Goal: Task Accomplishment & Management: Manage account settings

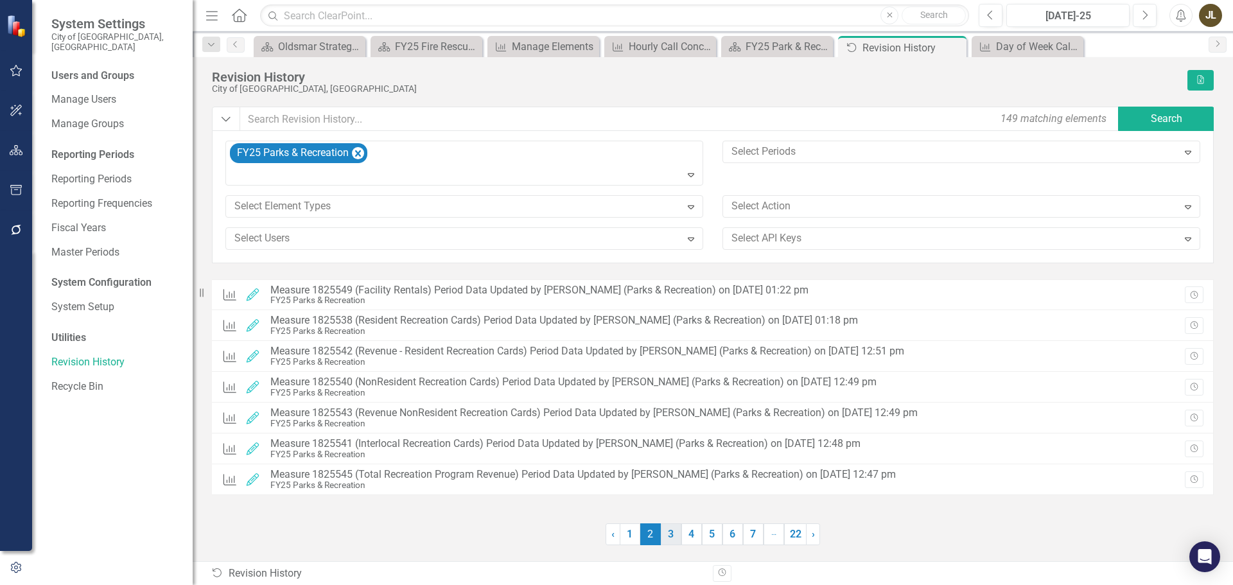
click at [675, 532] on link "3" at bounding box center [671, 534] width 21 height 22
click at [693, 530] on link "4" at bounding box center [691, 534] width 21 height 22
click at [957, 48] on icon "Close" at bounding box center [954, 47] width 13 height 10
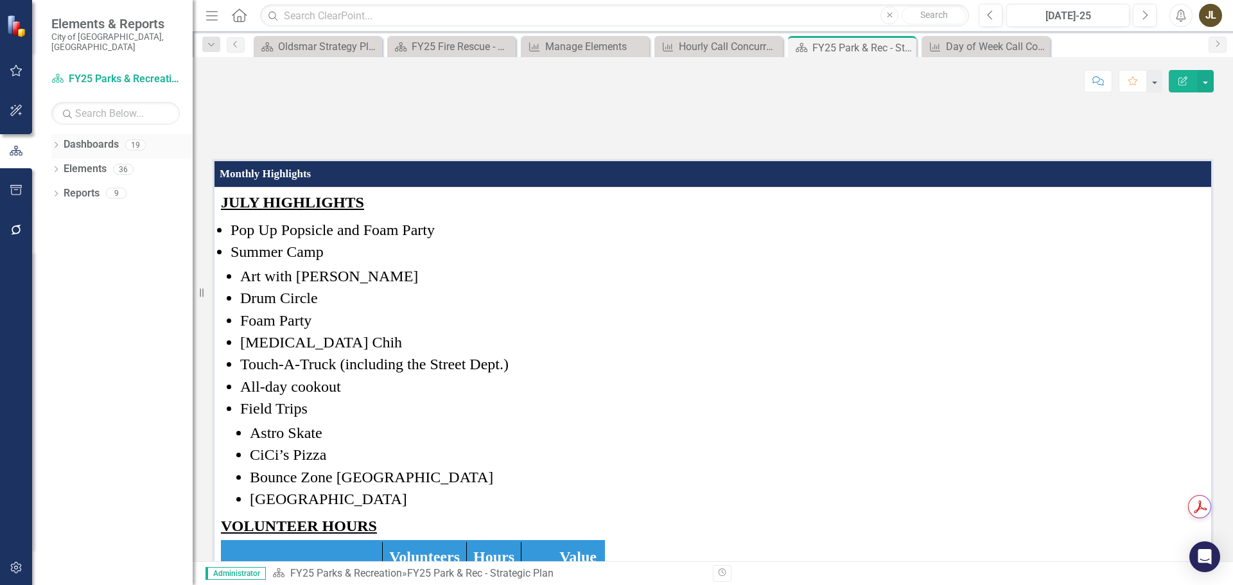
click at [55, 143] on icon "Dropdown" at bounding box center [55, 146] width 9 height 7
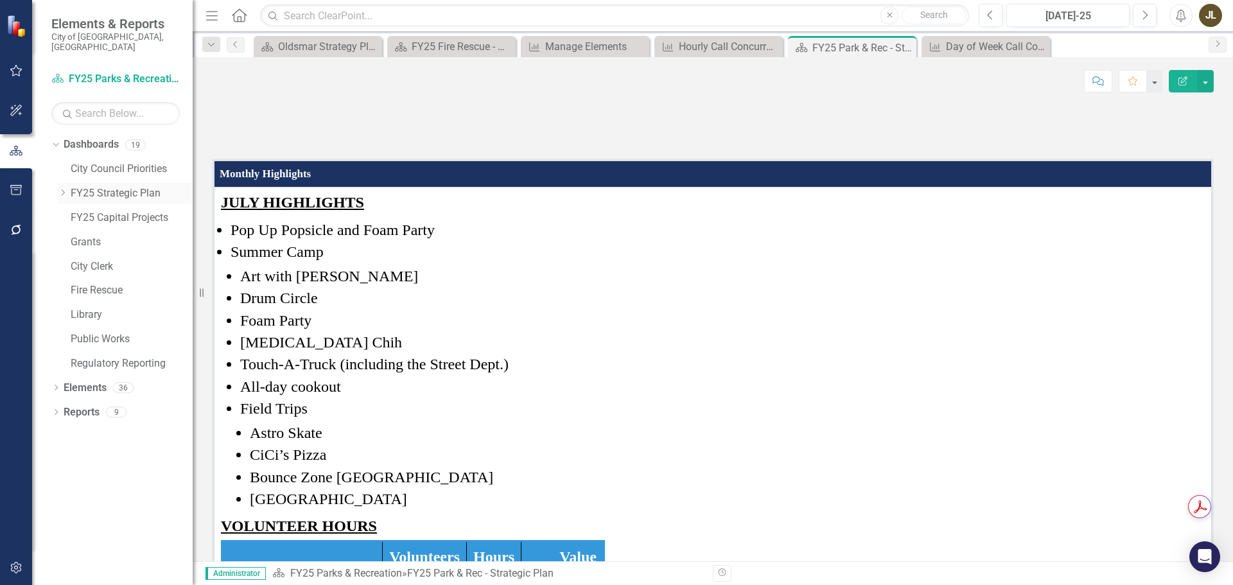
click at [62, 188] on div "Dropdown" at bounding box center [63, 193] width 10 height 11
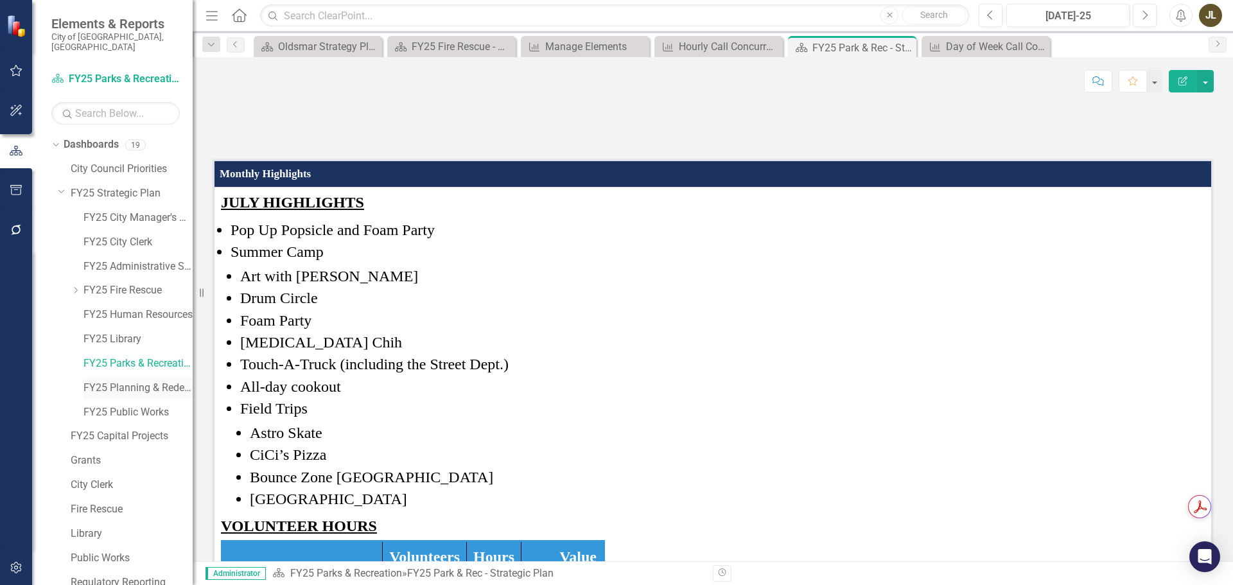
click at [108, 381] on link "FY25 Planning & Redevelopment" at bounding box center [137, 388] width 109 height 15
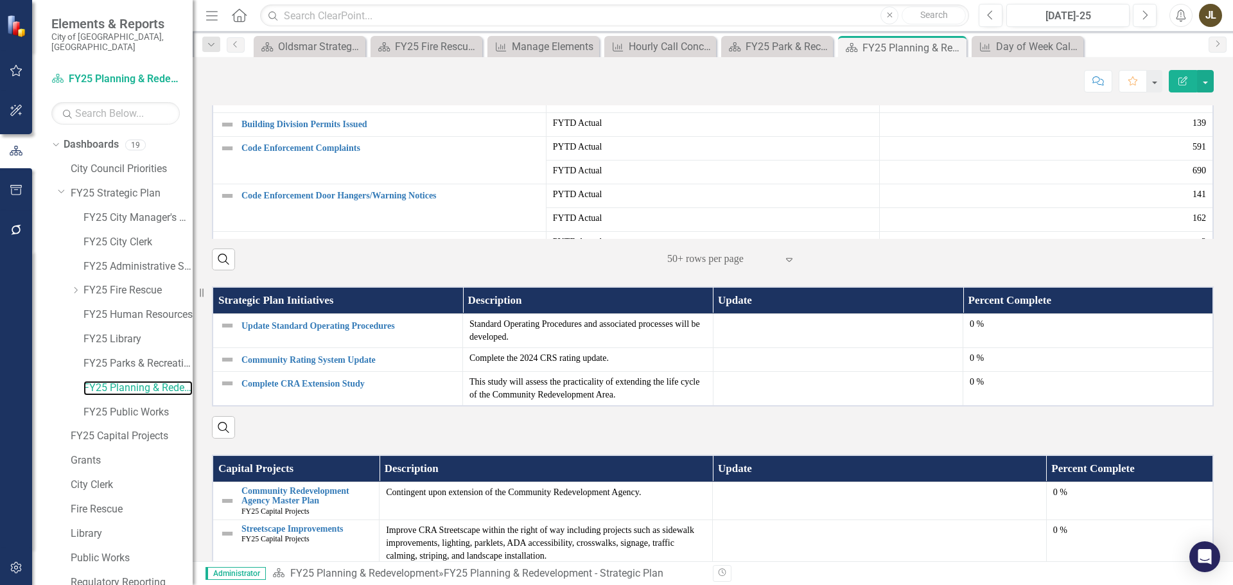
scroll to position [627, 0]
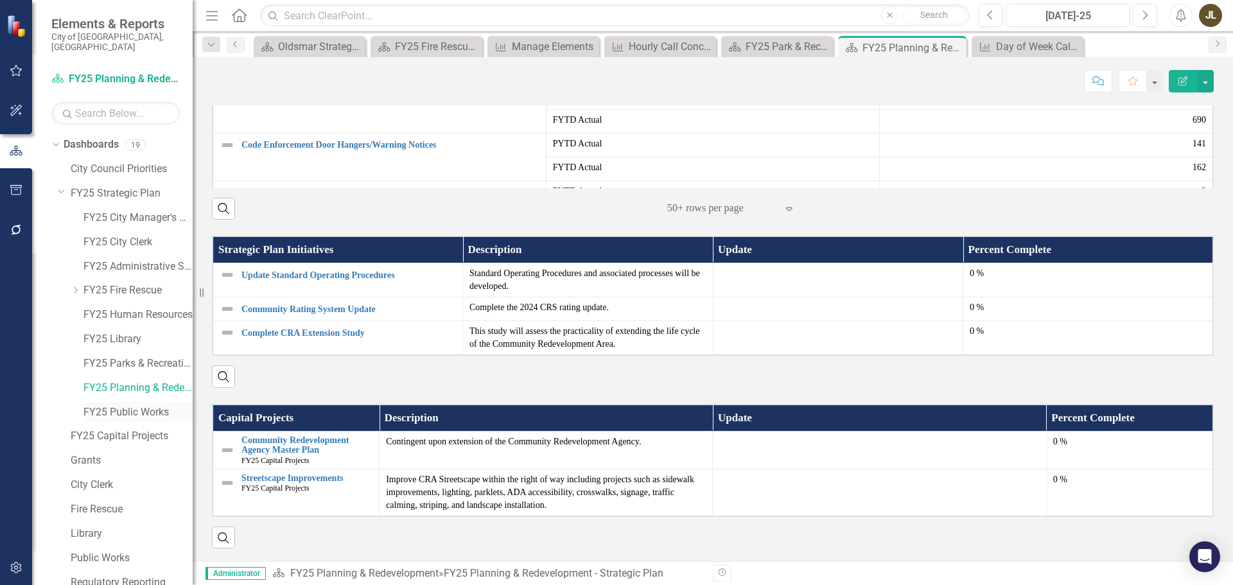
click at [138, 405] on link "FY25 Public Works" at bounding box center [137, 412] width 109 height 15
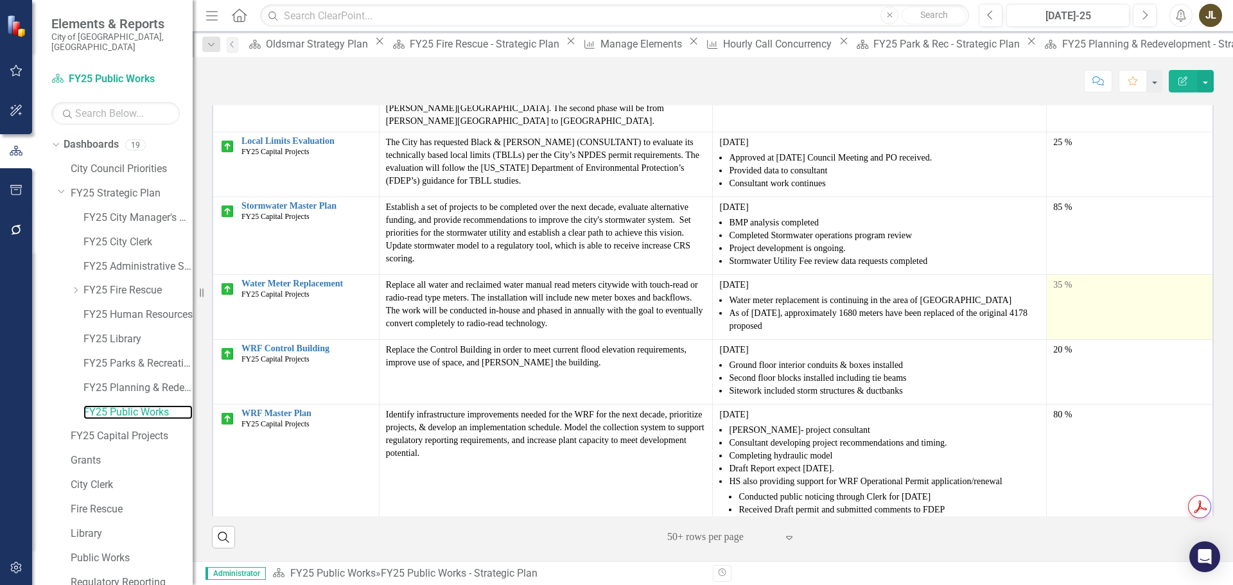
scroll to position [1407, 0]
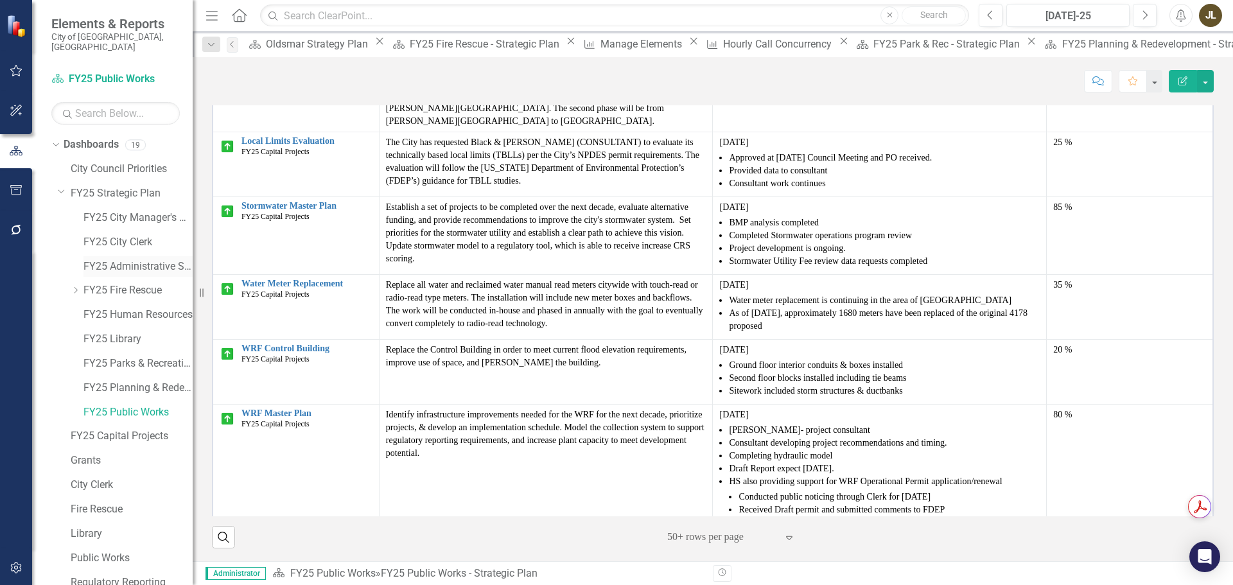
click at [148, 259] on link "FY25 Administrative Services" at bounding box center [137, 266] width 109 height 15
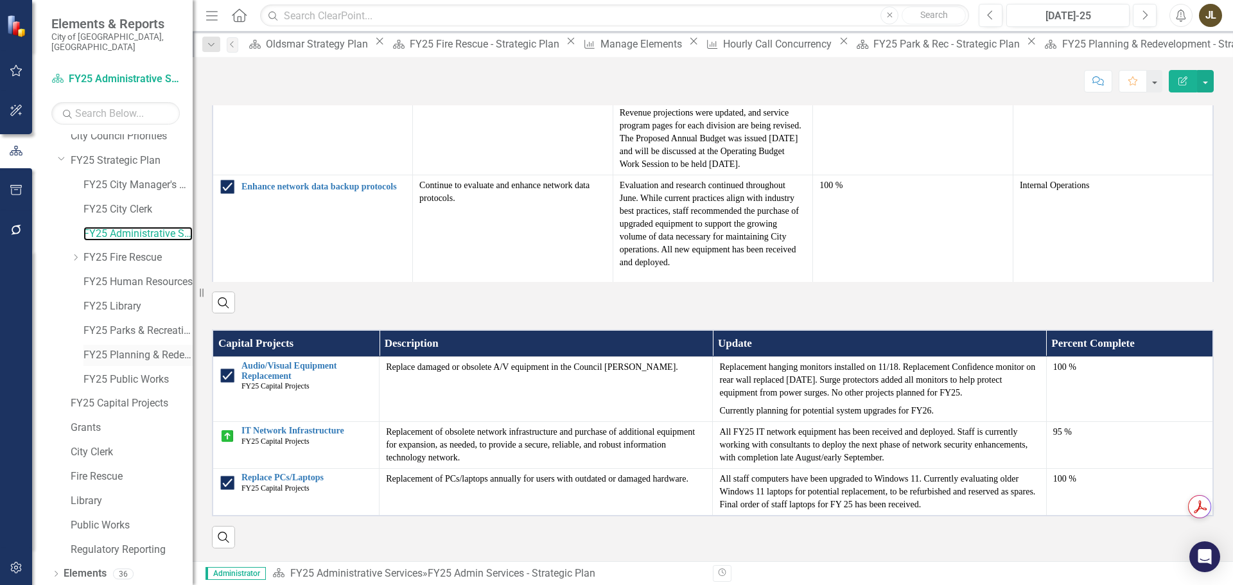
scroll to position [49, 0]
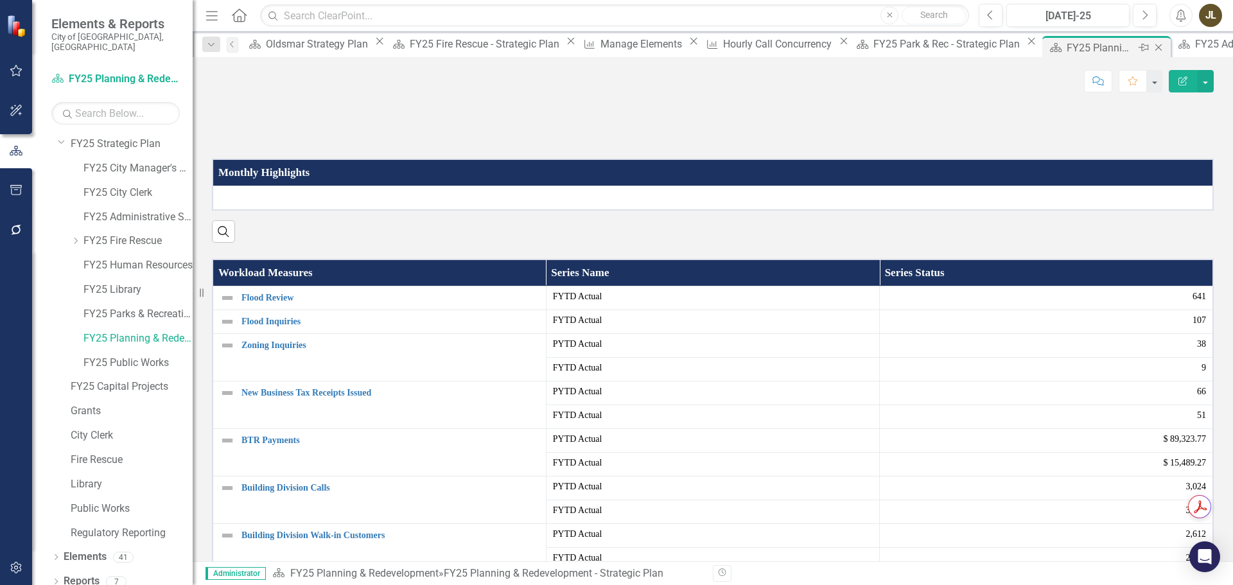
click at [1066, 45] on div "FY25 Planning & Redevelopment - Strategic Plan" at bounding box center [1100, 48] width 69 height 16
click at [56, 554] on icon at bounding box center [56, 557] width 3 height 6
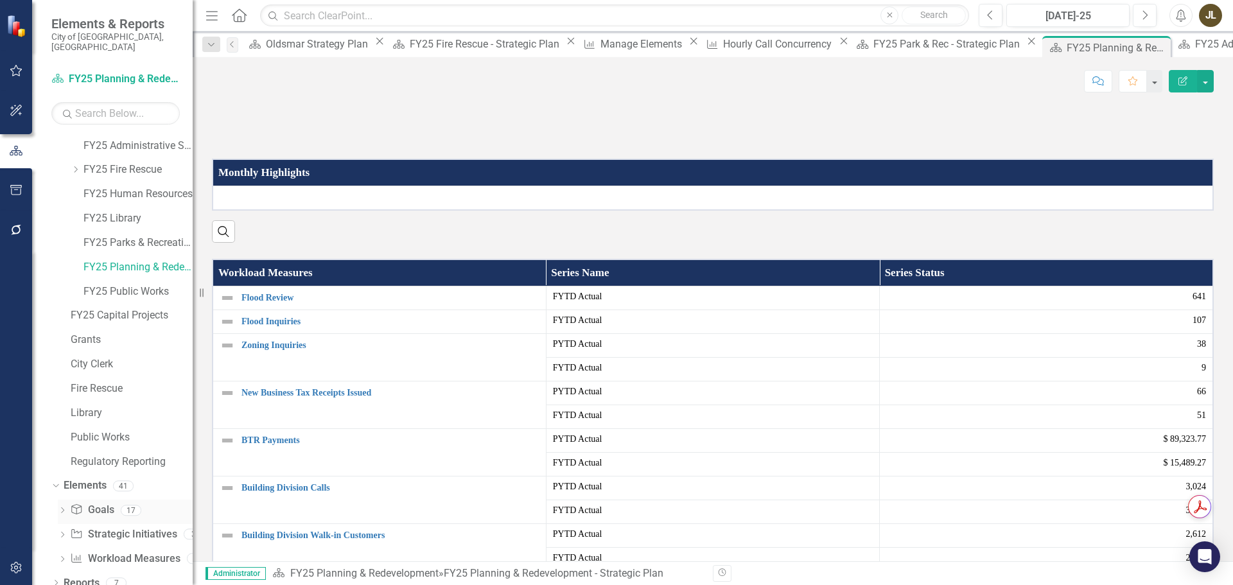
scroll to position [122, 0]
click at [119, 550] on link "Workload Measures Workload Measures" at bounding box center [125, 557] width 110 height 15
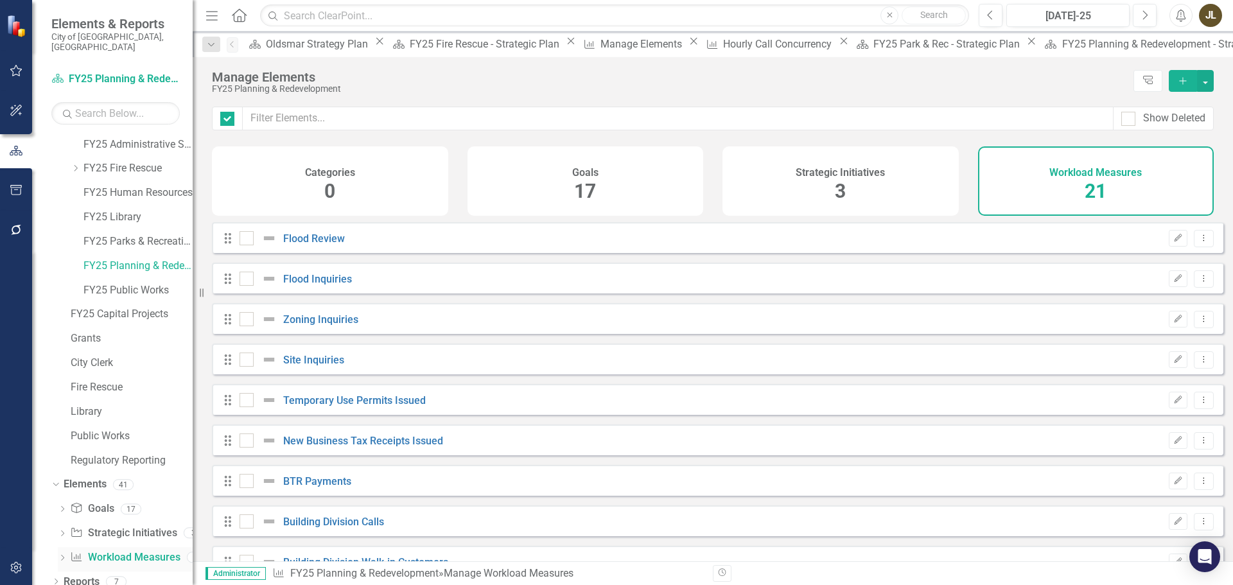
checkbox input "false"
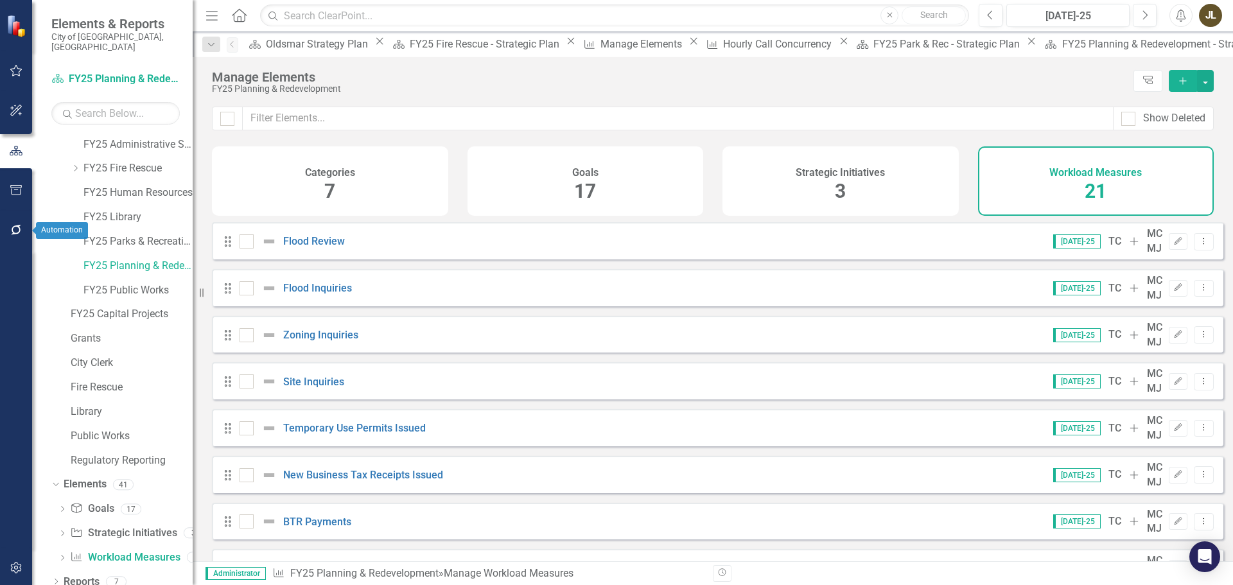
click at [16, 230] on icon "button" at bounding box center [16, 230] width 13 height 10
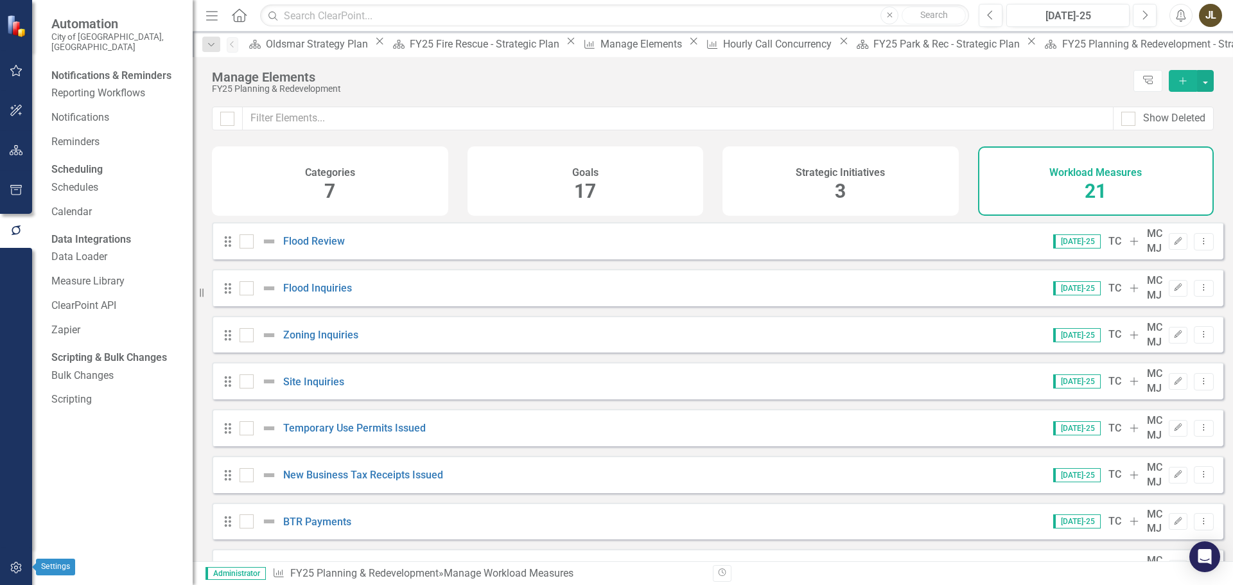
click at [15, 576] on button "button" at bounding box center [16, 568] width 29 height 27
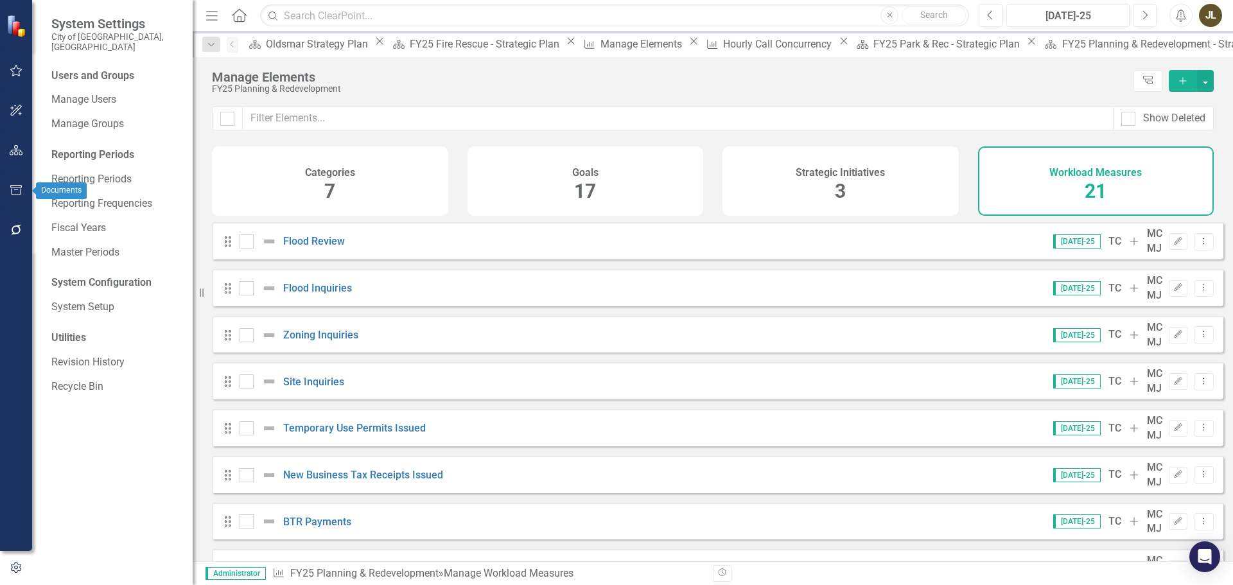
click at [14, 195] on icon "button" at bounding box center [16, 190] width 12 height 10
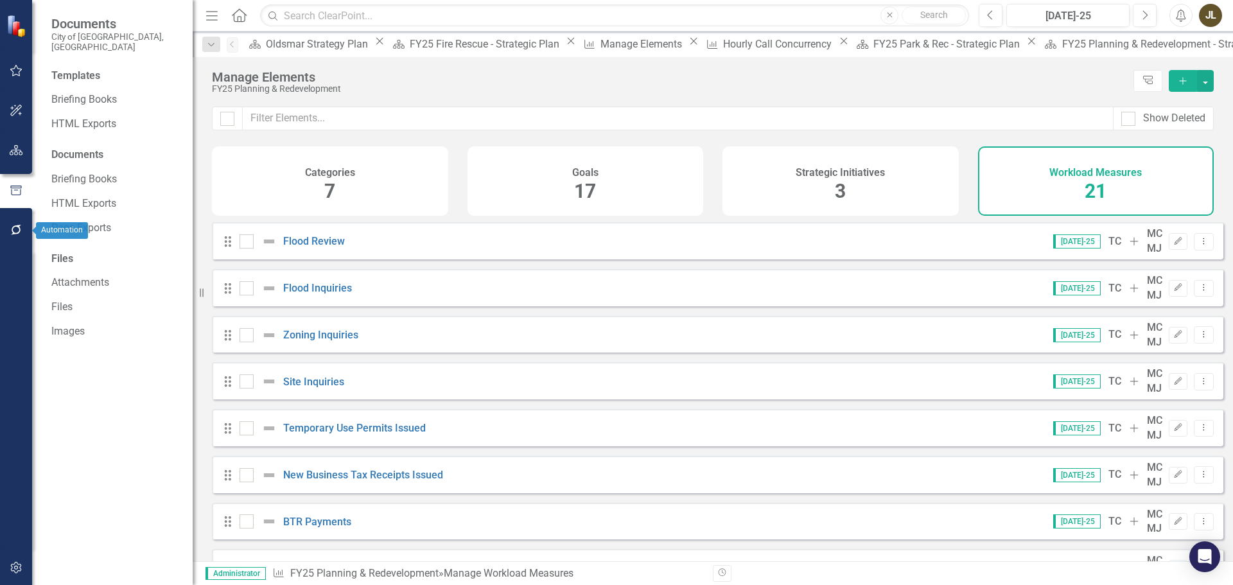
click at [17, 229] on icon "button" at bounding box center [16, 230] width 13 height 10
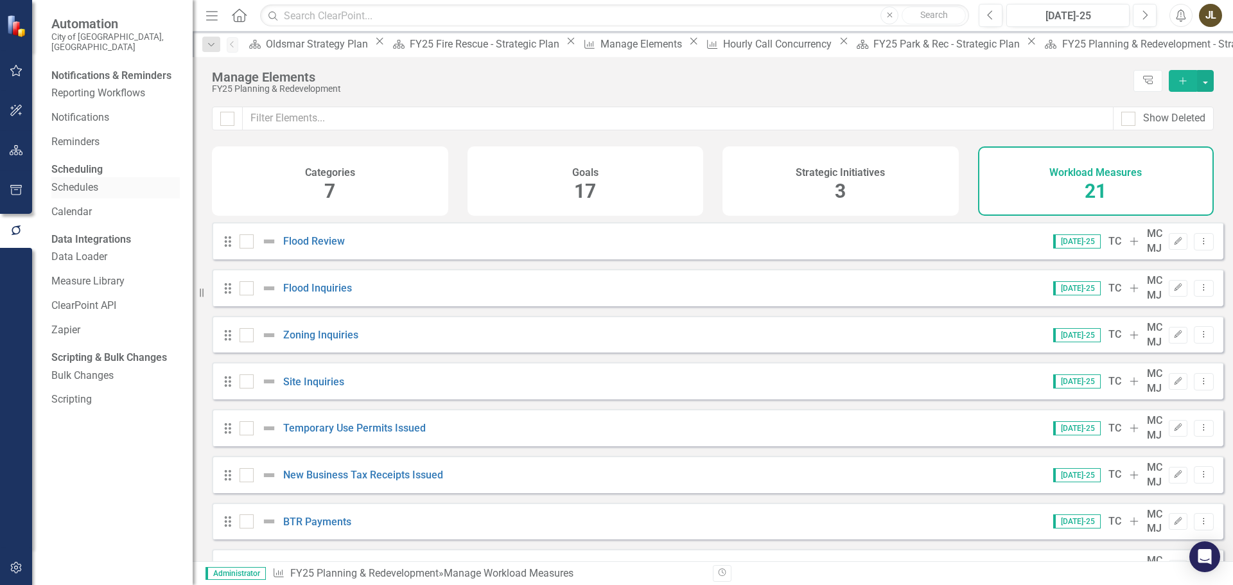
click at [117, 194] on link "Schedules" at bounding box center [115, 187] width 128 height 15
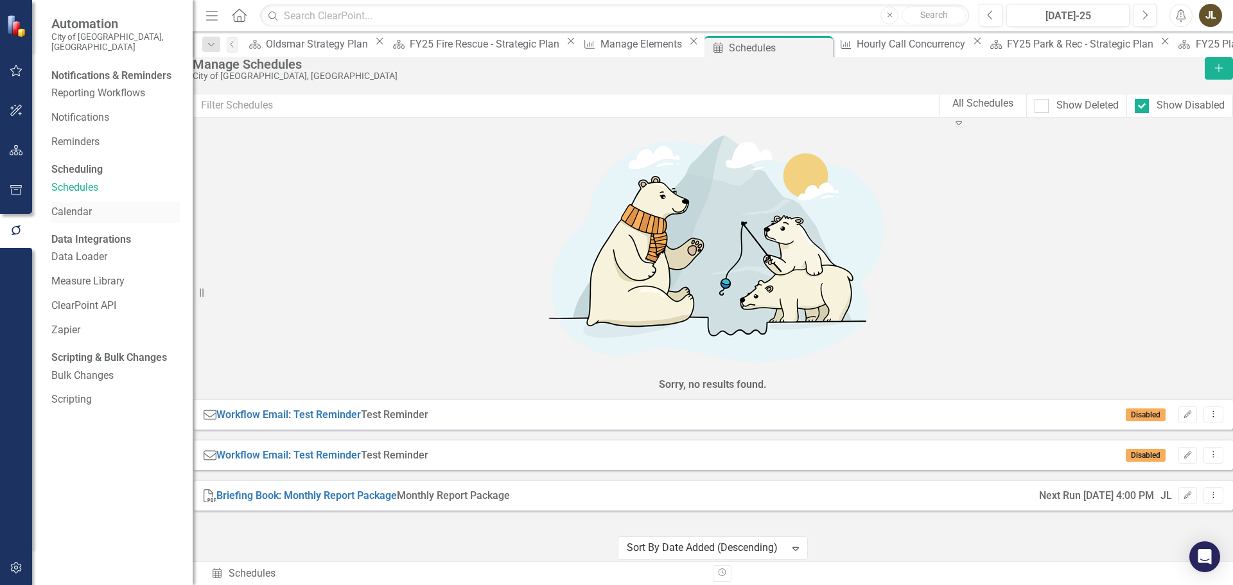
click at [106, 220] on link "Calendar" at bounding box center [115, 212] width 128 height 15
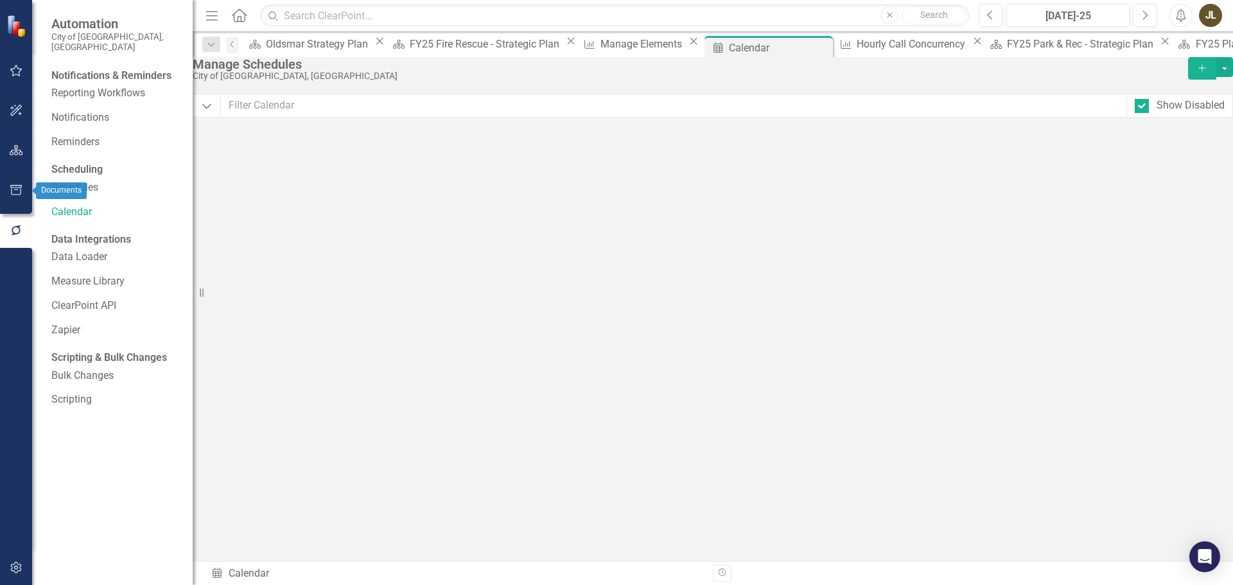
click at [9, 198] on button "button" at bounding box center [16, 190] width 29 height 27
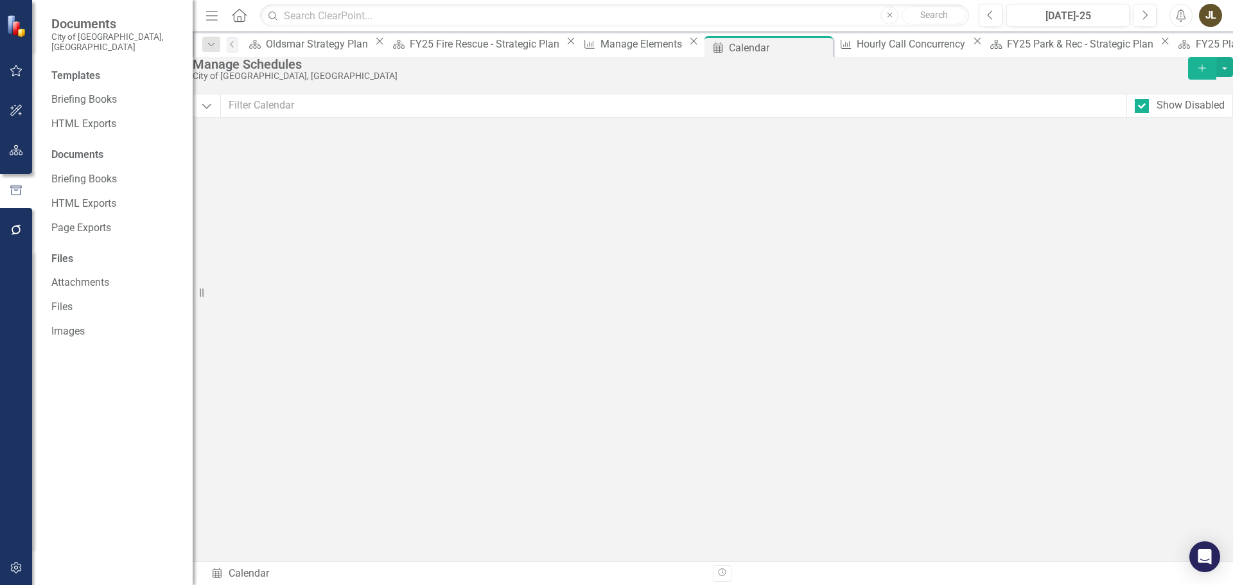
click at [17, 561] on button "button" at bounding box center [16, 568] width 29 height 27
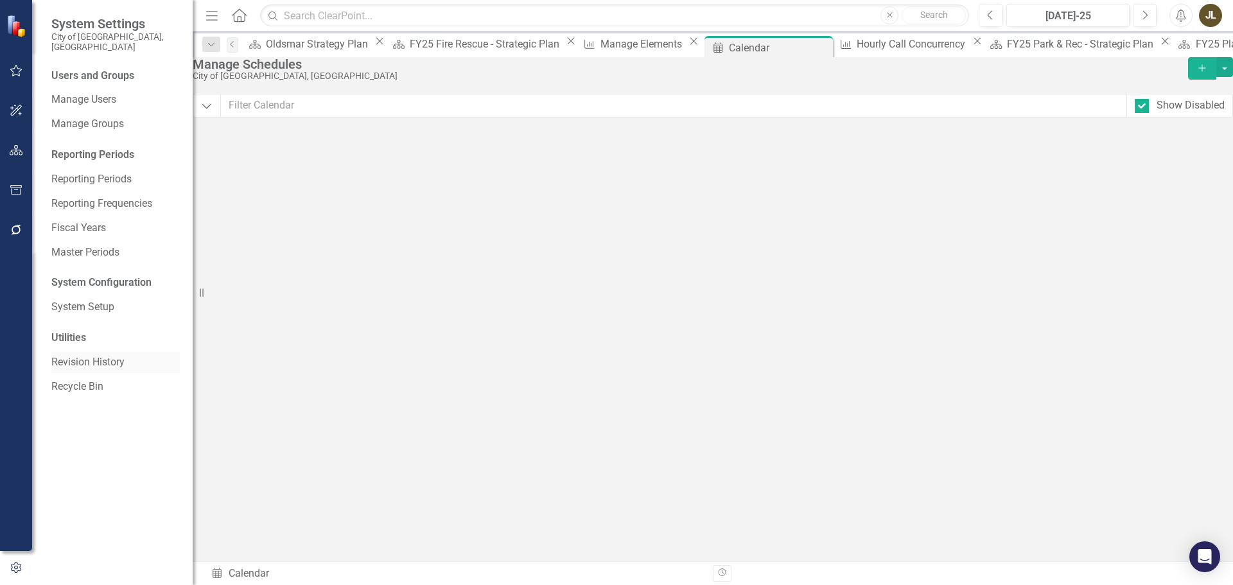
click at [109, 355] on link "Revision History" at bounding box center [115, 362] width 128 height 15
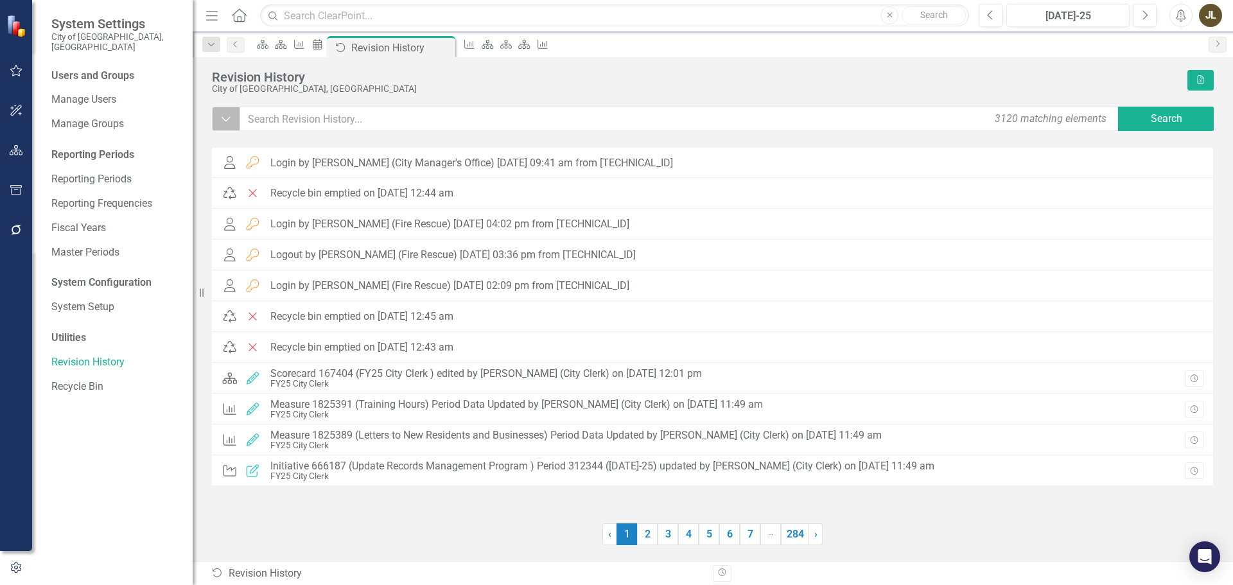
click at [226, 119] on icon "Dropdown" at bounding box center [226, 118] width 12 height 13
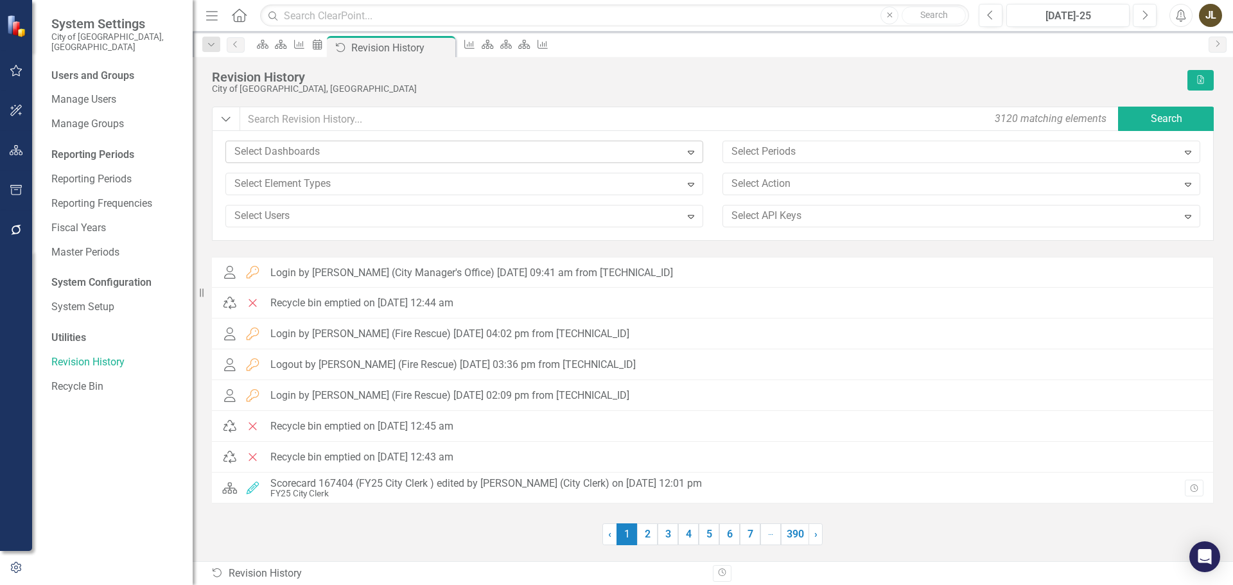
click at [617, 151] on div at bounding box center [454, 151] width 451 height 17
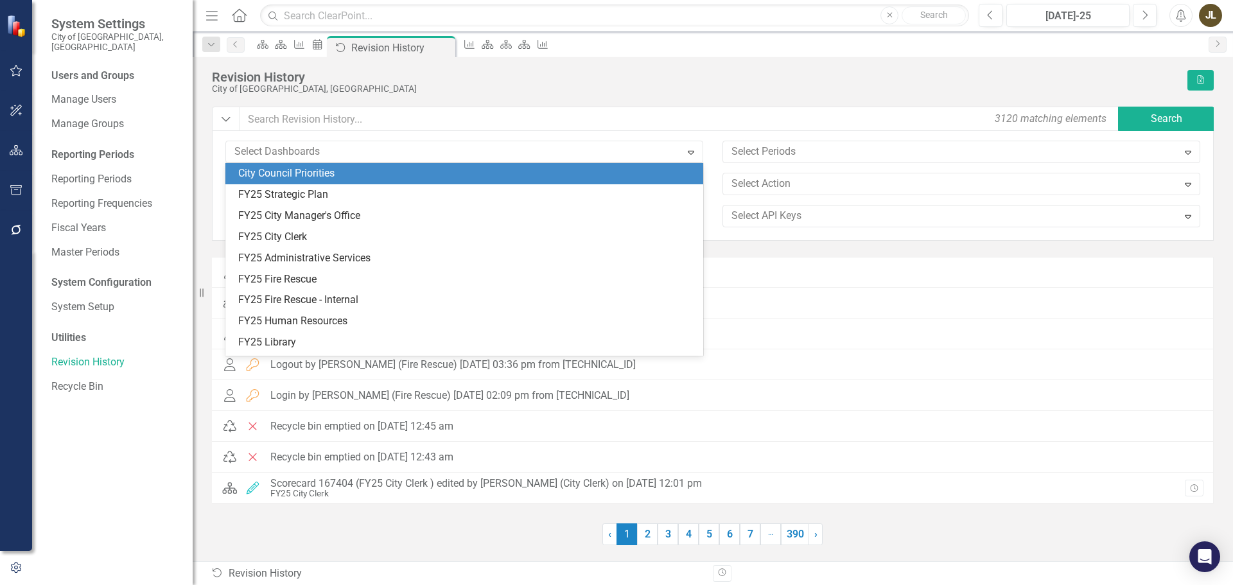
click at [532, 96] on div "Revision History City of [GEOGRAPHIC_DATA], [GEOGRAPHIC_DATA] Excel" at bounding box center [713, 88] width 1002 height 37
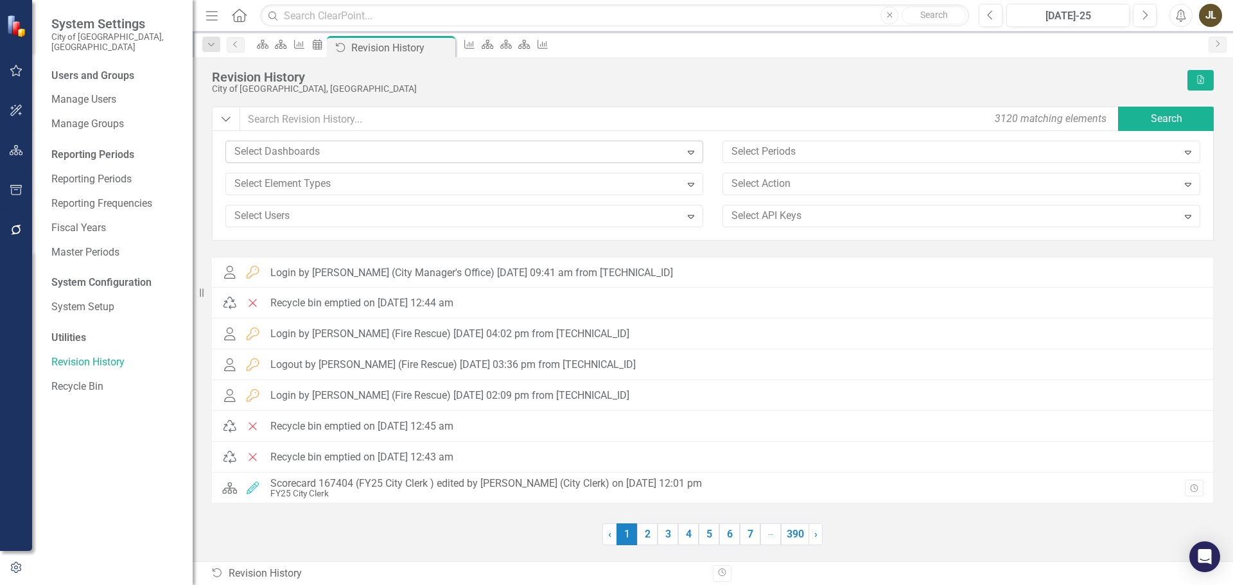
click at [661, 152] on div at bounding box center [454, 151] width 451 height 17
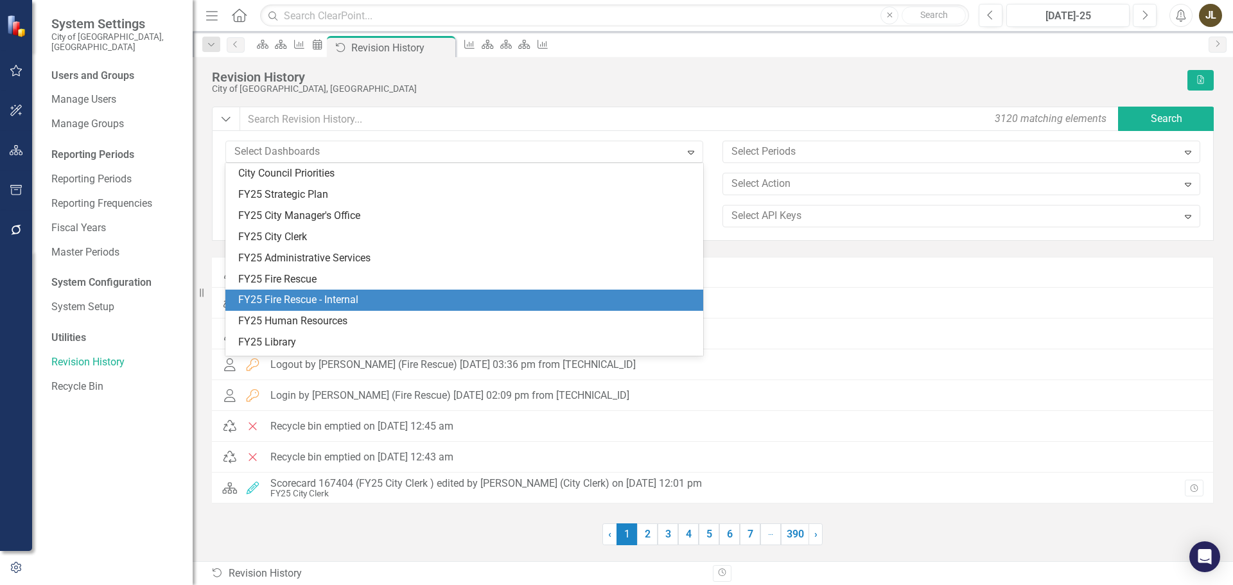
scroll to position [64, 0]
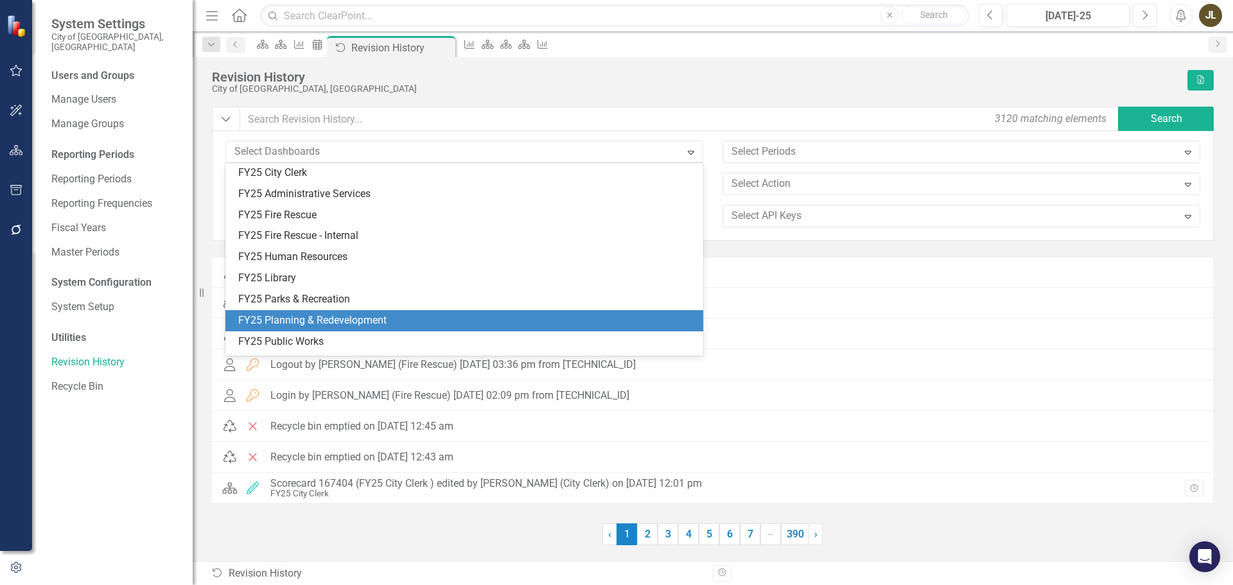
click at [324, 318] on div "FY25 Planning & Redevelopment" at bounding box center [466, 320] width 457 height 15
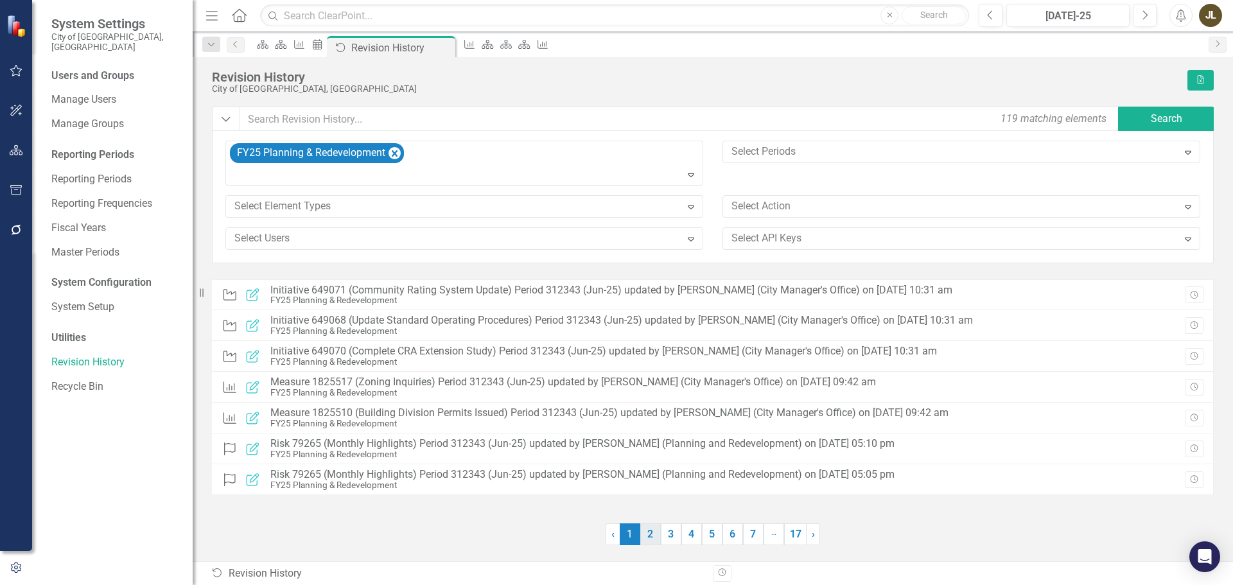
click at [647, 535] on link "2" at bounding box center [650, 534] width 21 height 22
click at [673, 536] on link "3" at bounding box center [671, 534] width 21 height 22
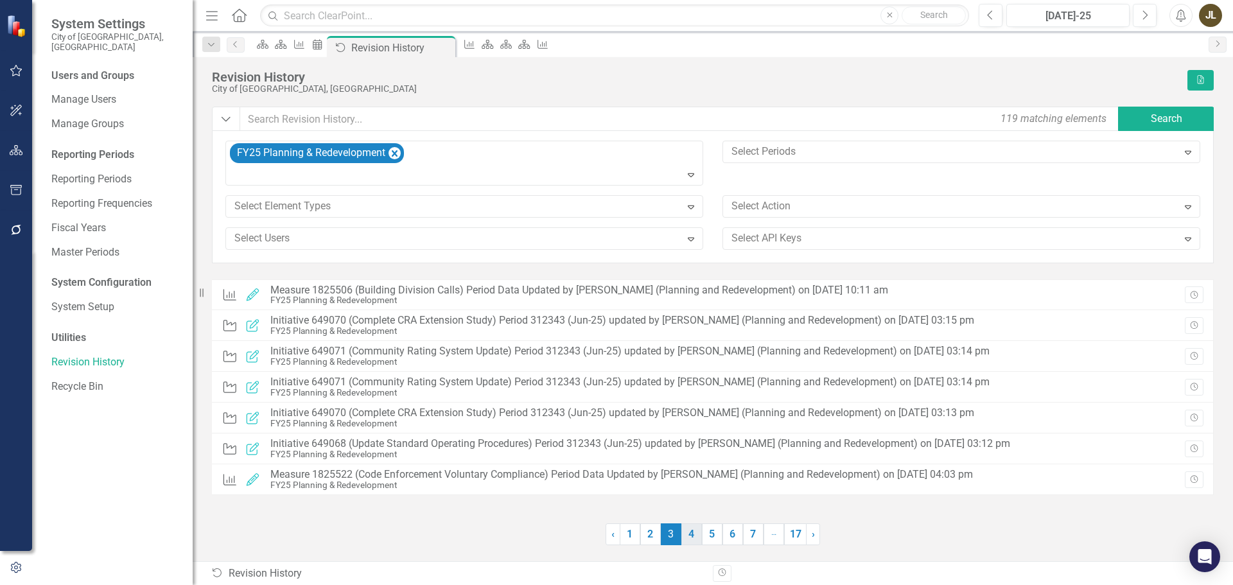
click at [697, 536] on link "4" at bounding box center [691, 534] width 21 height 22
click at [707, 537] on link "5" at bounding box center [712, 534] width 21 height 22
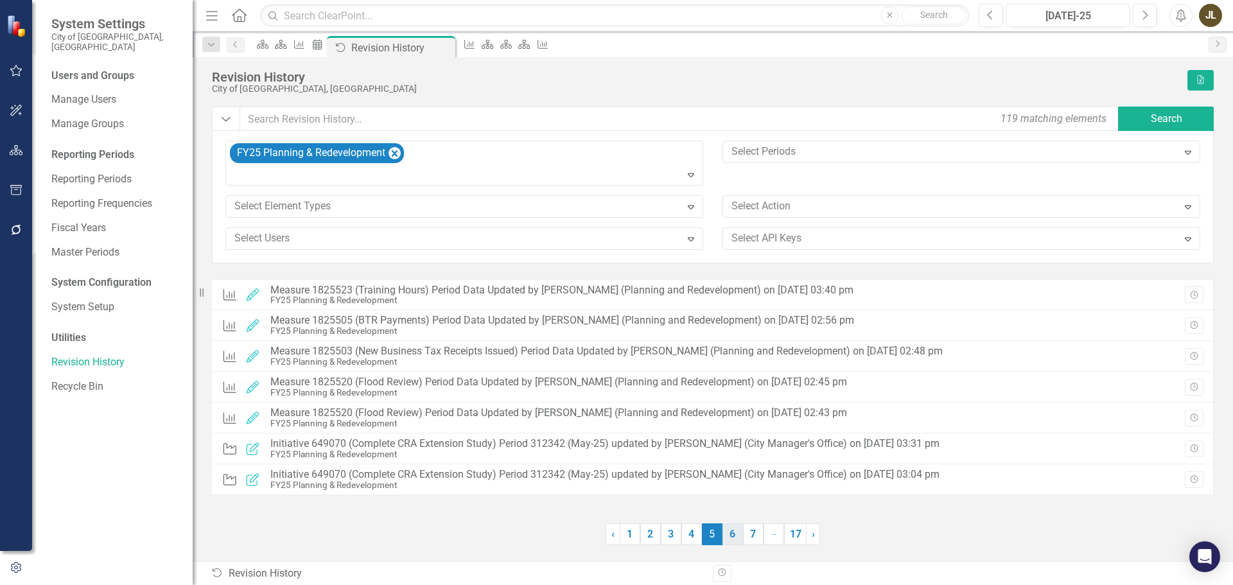
click at [728, 534] on link "6" at bounding box center [732, 534] width 21 height 22
click at [740, 534] on link "7" at bounding box center [732, 534] width 21 height 22
click at [636, 530] on link "1" at bounding box center [630, 534] width 21 height 22
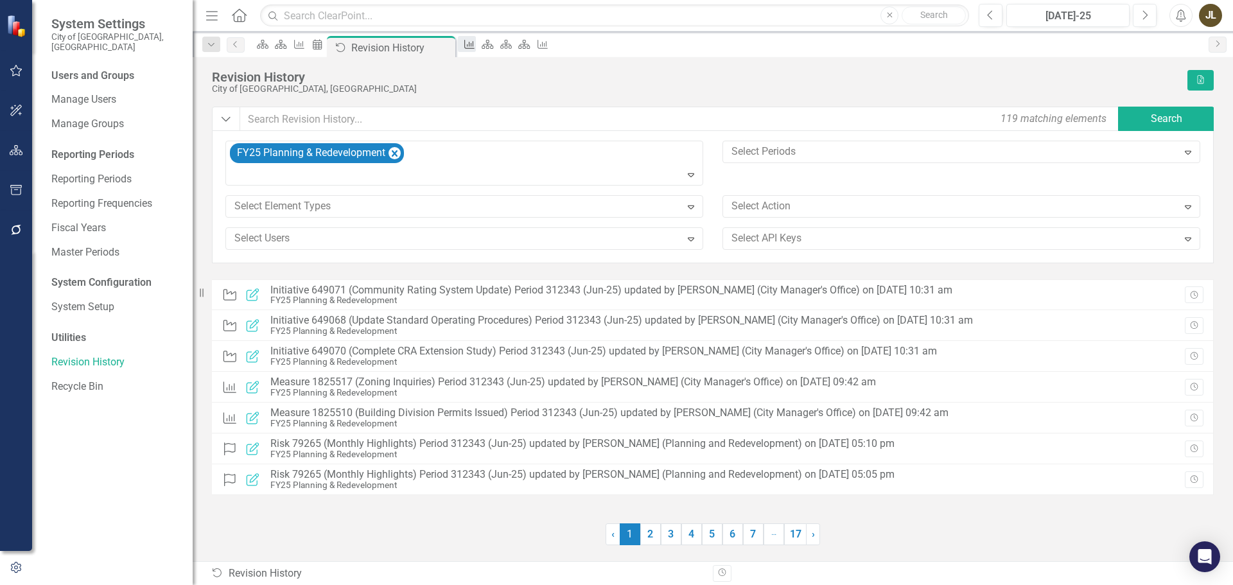
click at [474, 49] on icon at bounding box center [469, 44] width 10 height 9
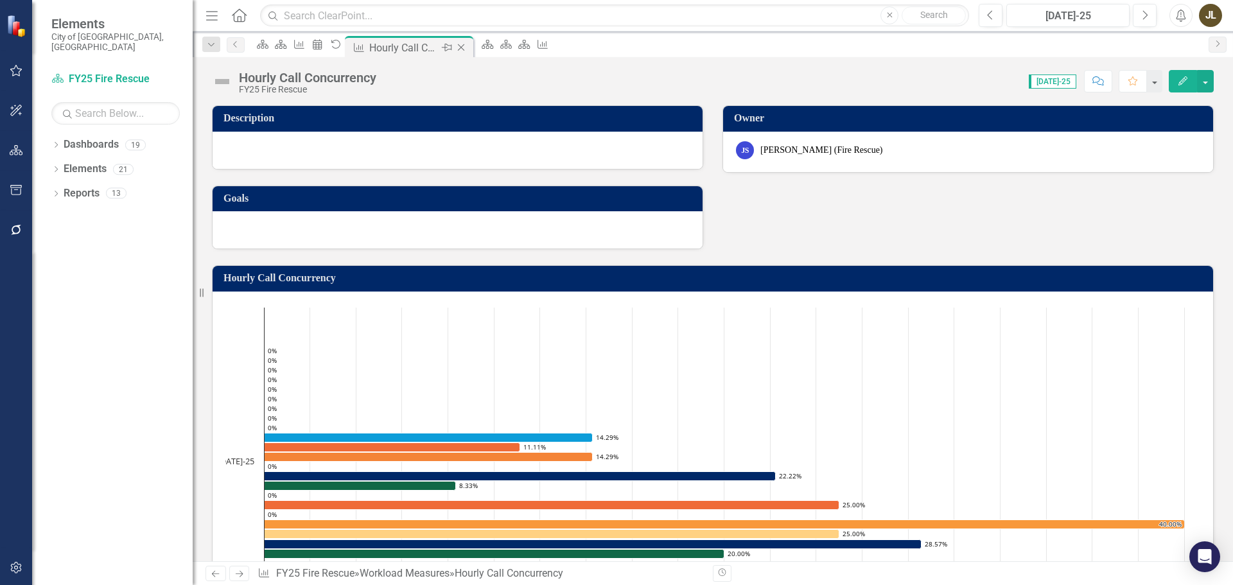
click at [467, 46] on icon "Close" at bounding box center [461, 47] width 13 height 10
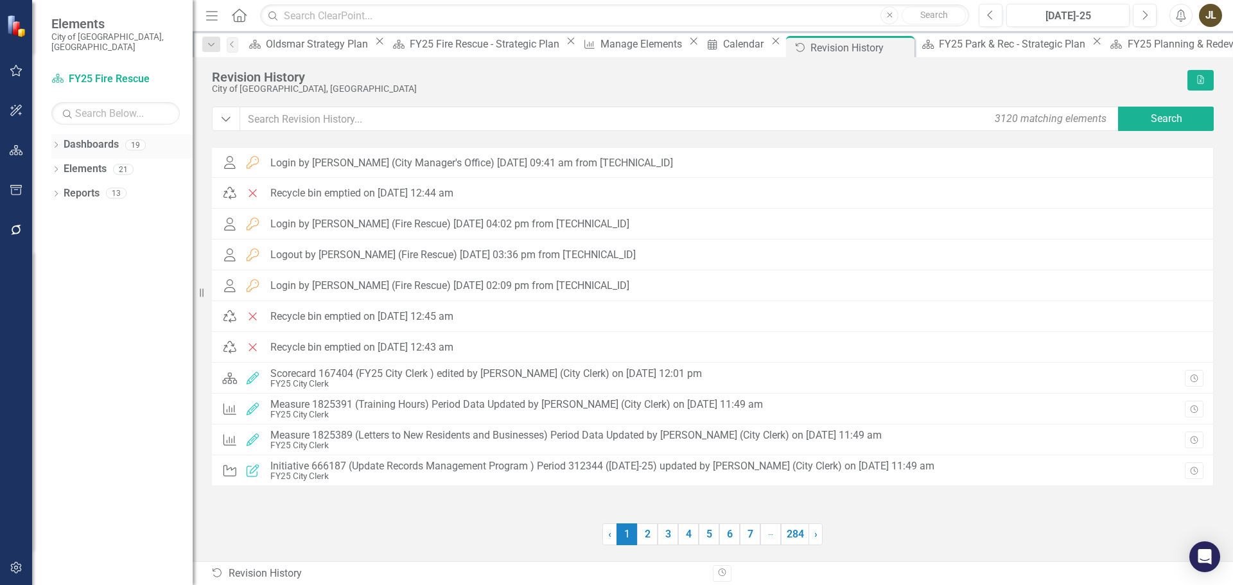
click at [55, 143] on icon "Dropdown" at bounding box center [55, 146] width 9 height 7
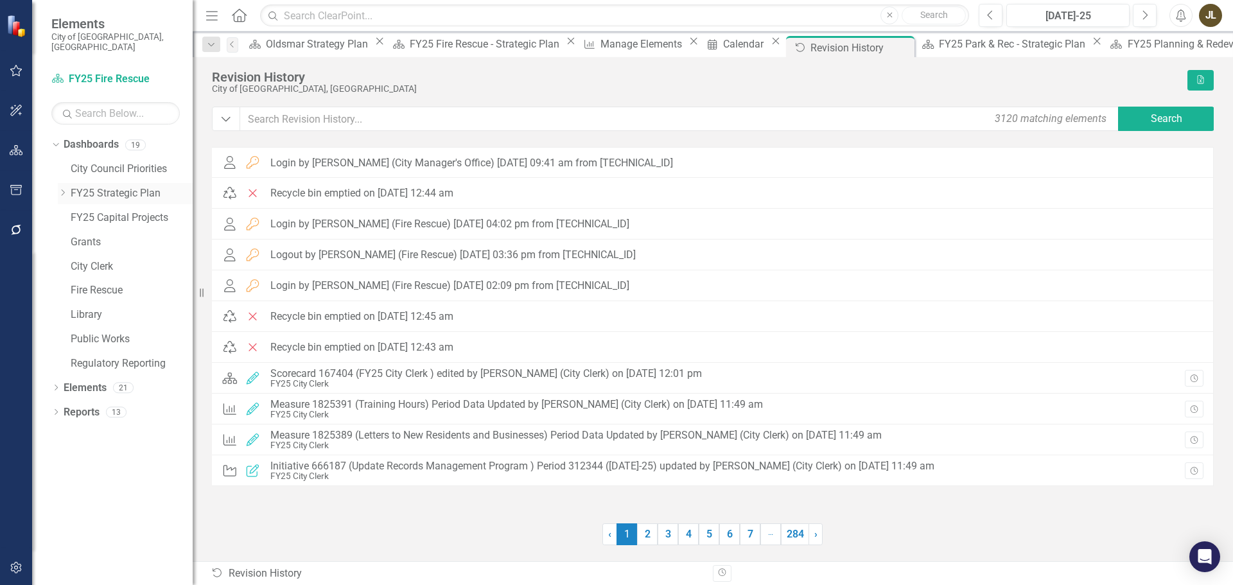
click at [64, 189] on icon "Dropdown" at bounding box center [63, 193] width 10 height 8
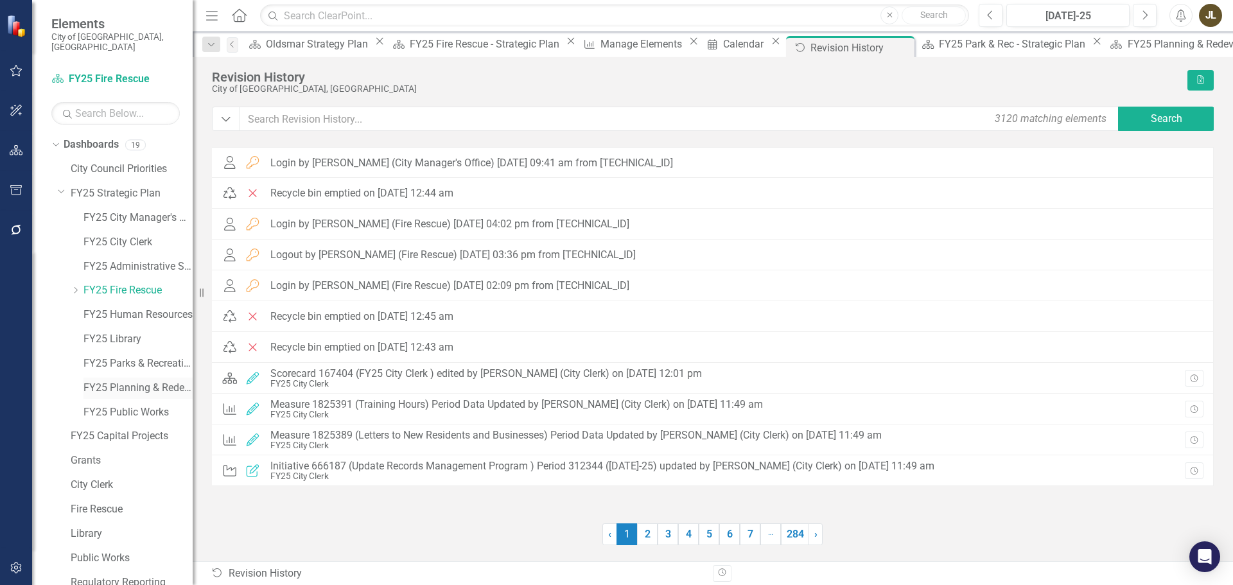
click at [138, 381] on link "FY25 Planning & Redevelopment" at bounding box center [137, 388] width 109 height 15
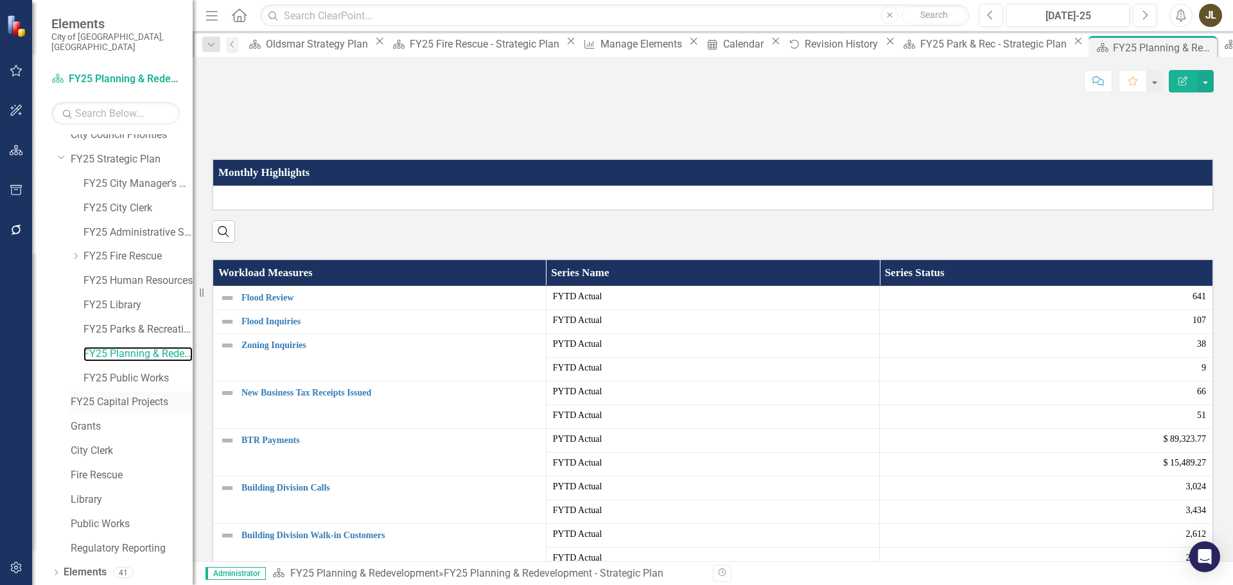
scroll to position [49, 0]
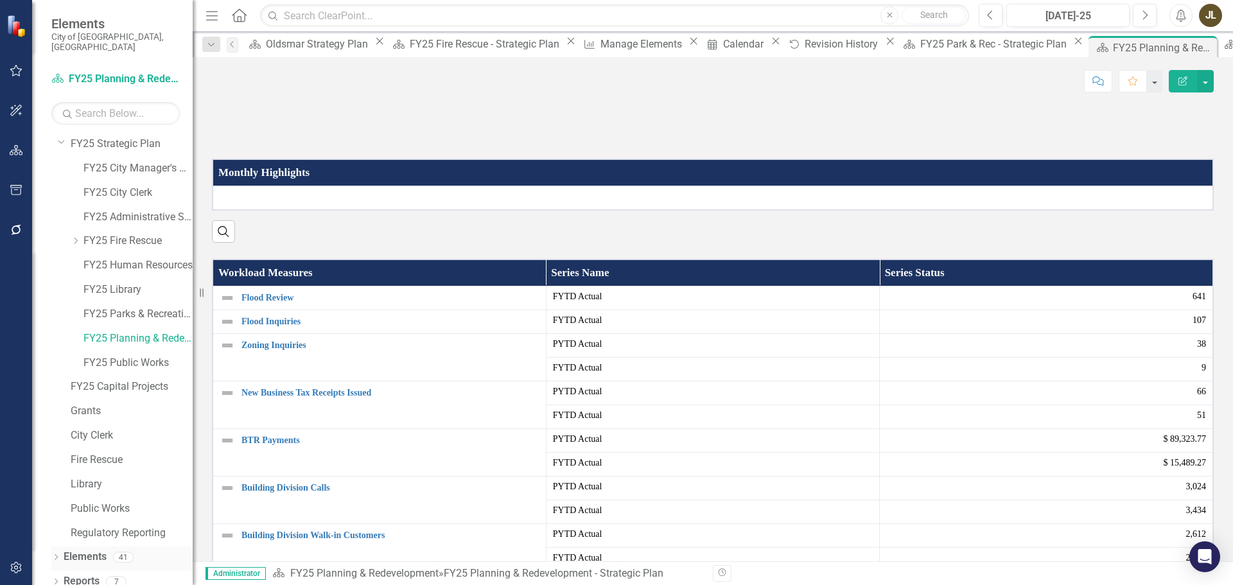
click at [56, 555] on icon "Dropdown" at bounding box center [55, 558] width 9 height 7
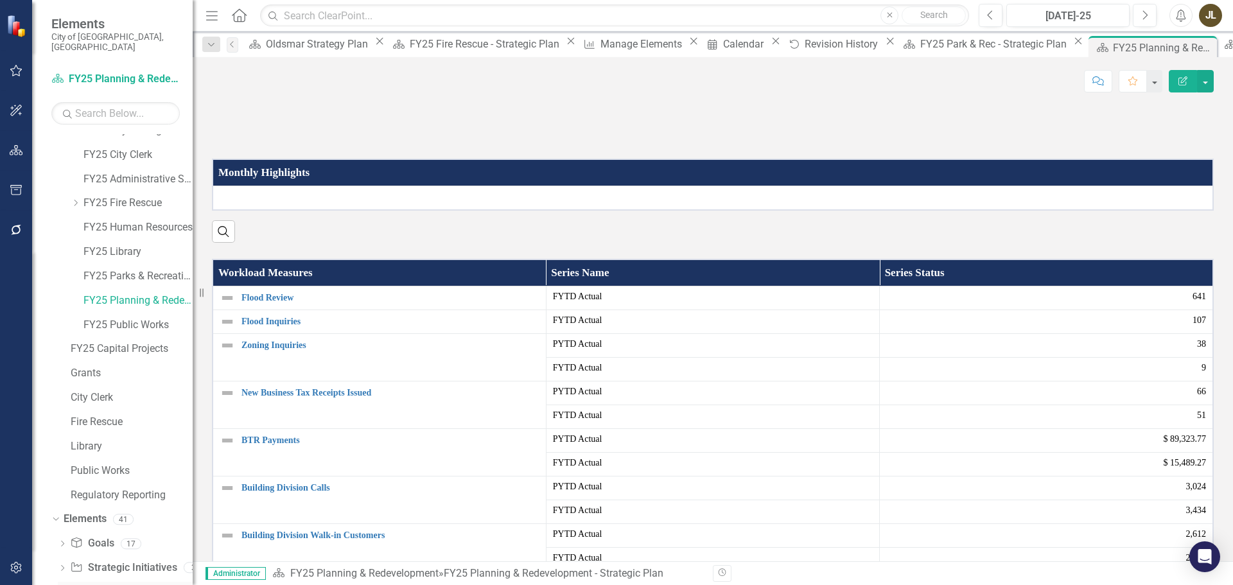
scroll to position [122, 0]
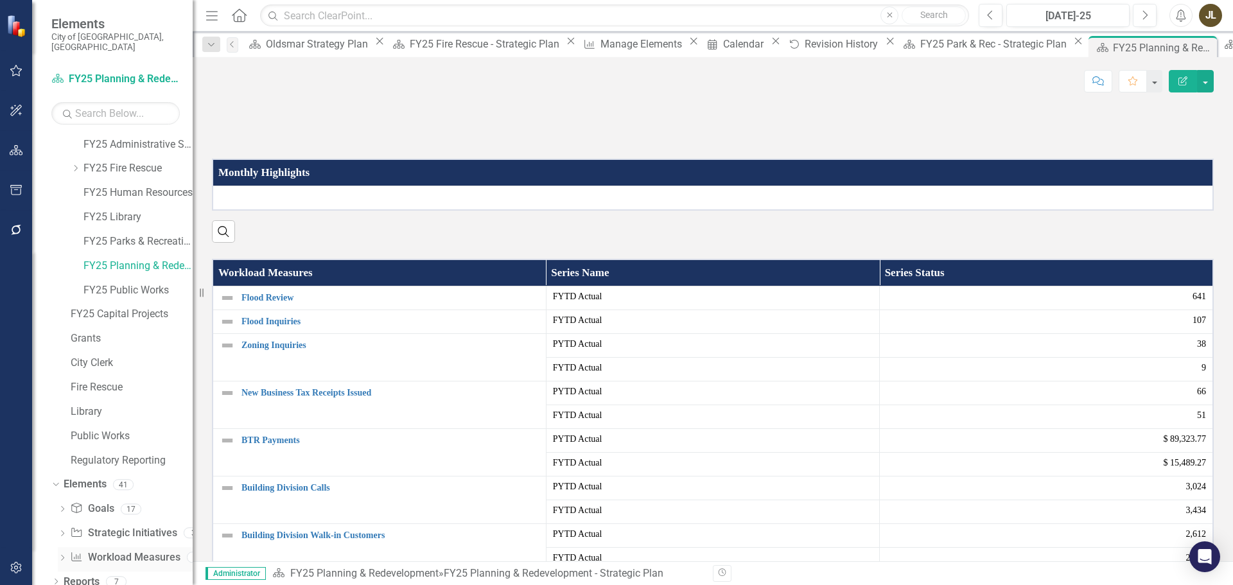
click at [107, 550] on link "Workload Measures Workload Measures" at bounding box center [125, 557] width 110 height 15
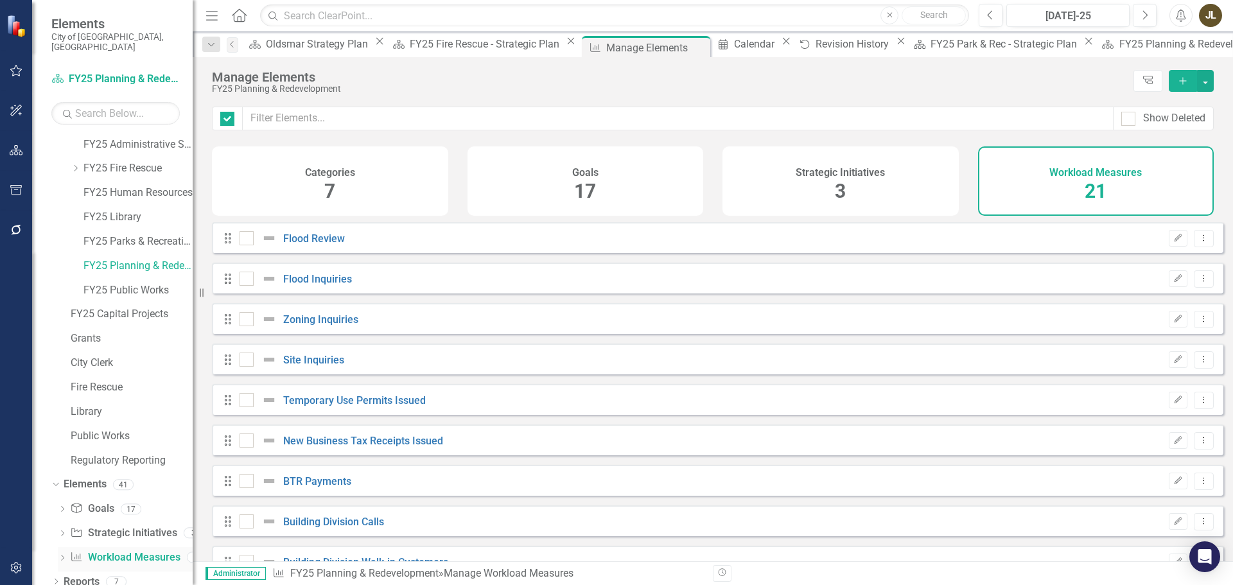
checkbox input "false"
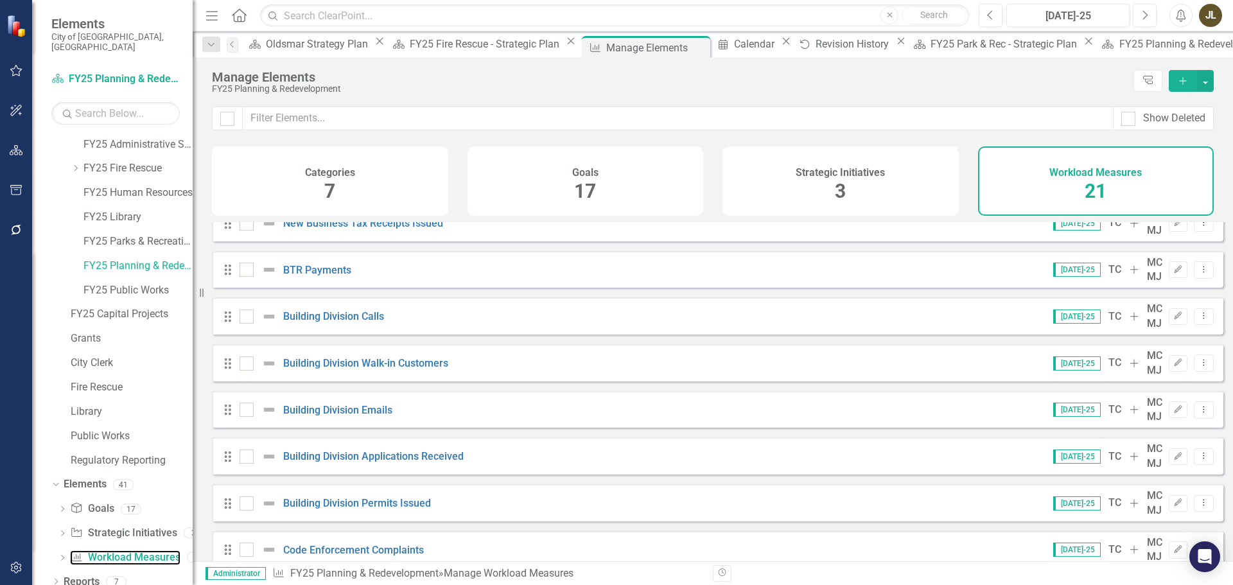
scroll to position [257, 0]
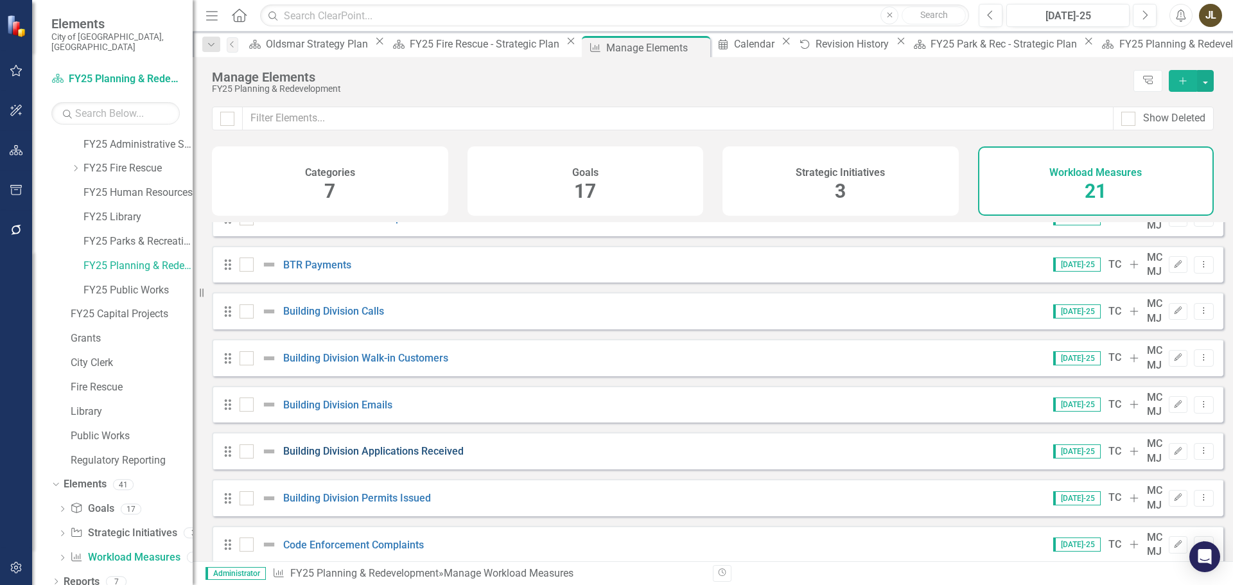
click at [394, 445] on link "Building Division Applications Received" at bounding box center [373, 451] width 180 height 12
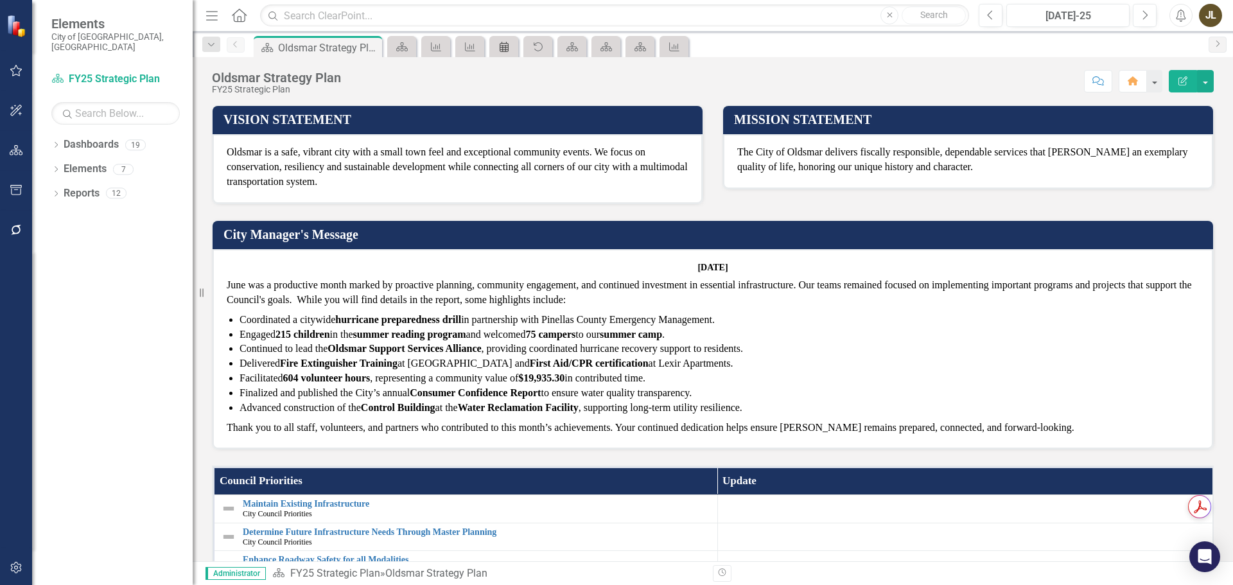
click at [505, 48] on icon "Schedules" at bounding box center [504, 47] width 13 height 10
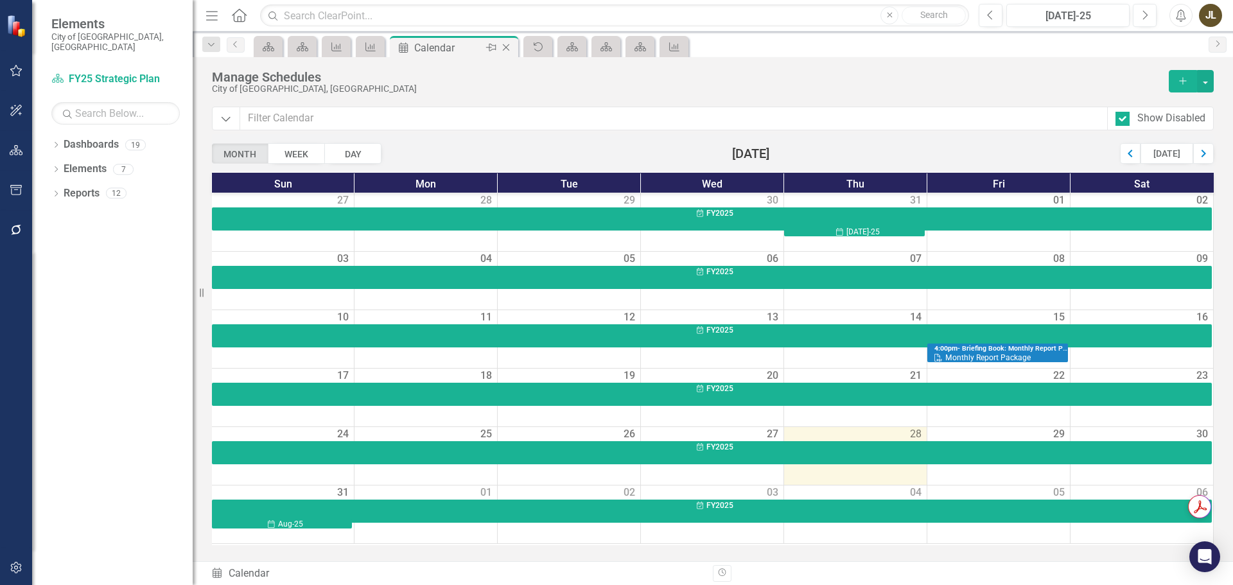
click at [507, 51] on icon "Close" at bounding box center [505, 47] width 13 height 10
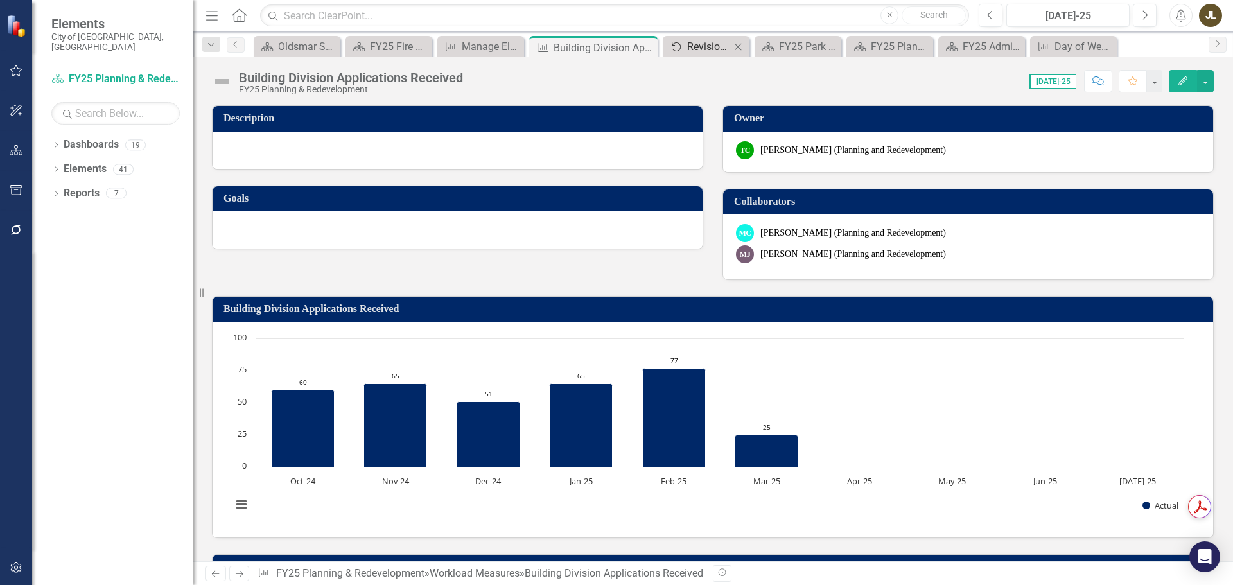
click at [705, 54] on div "Revision History" at bounding box center [708, 47] width 43 height 16
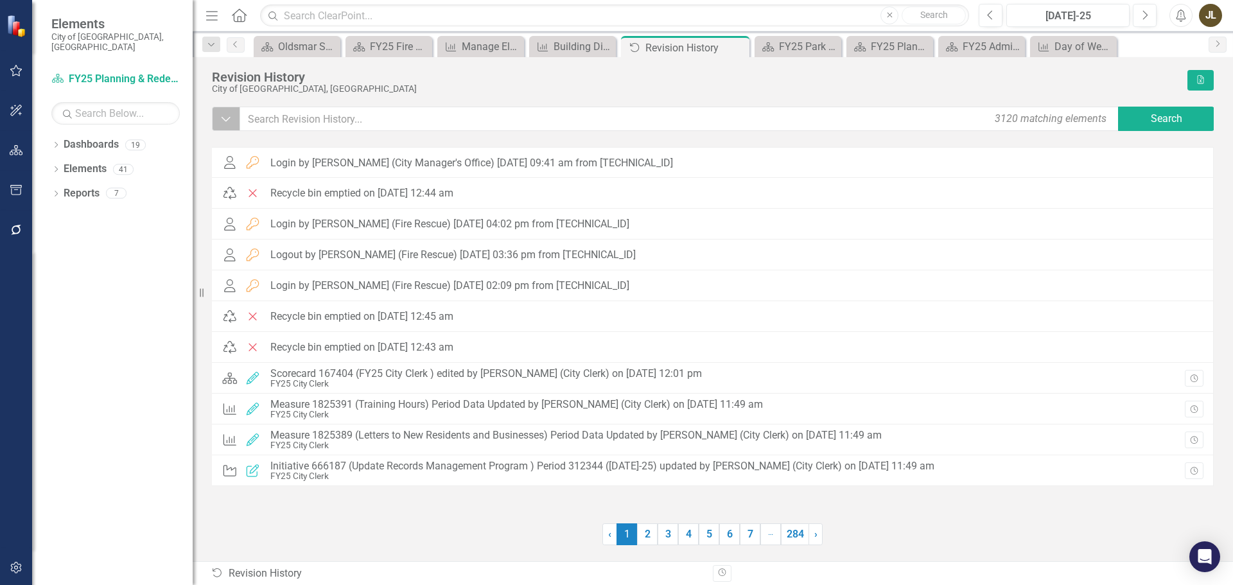
click at [218, 121] on button "Dropdown" at bounding box center [226, 119] width 28 height 24
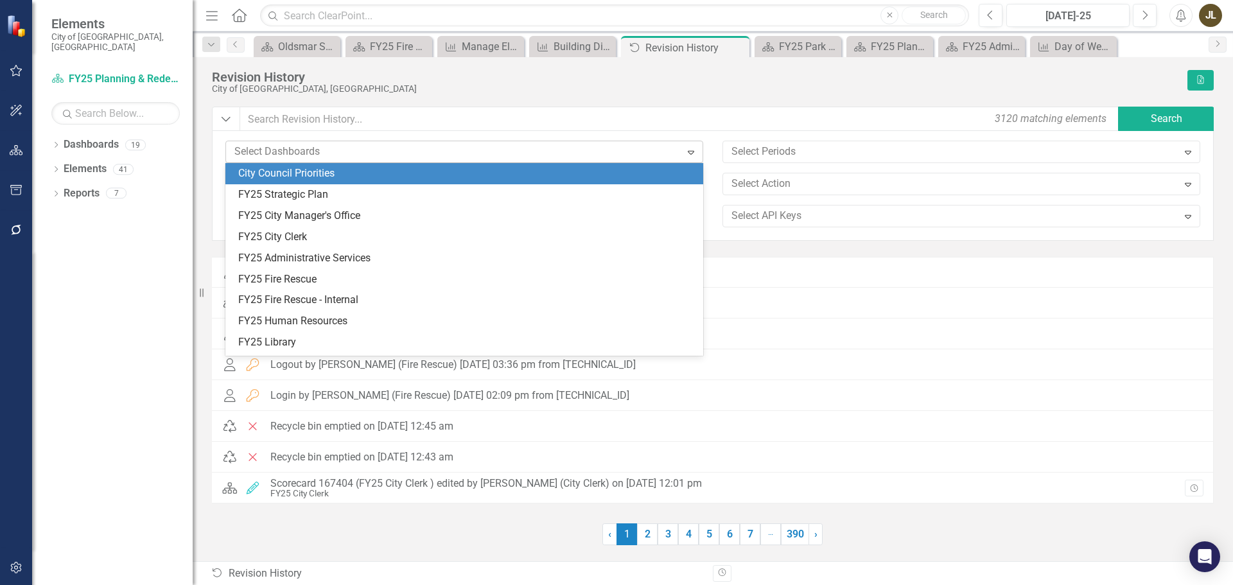
click at [306, 155] on div at bounding box center [454, 151] width 451 height 17
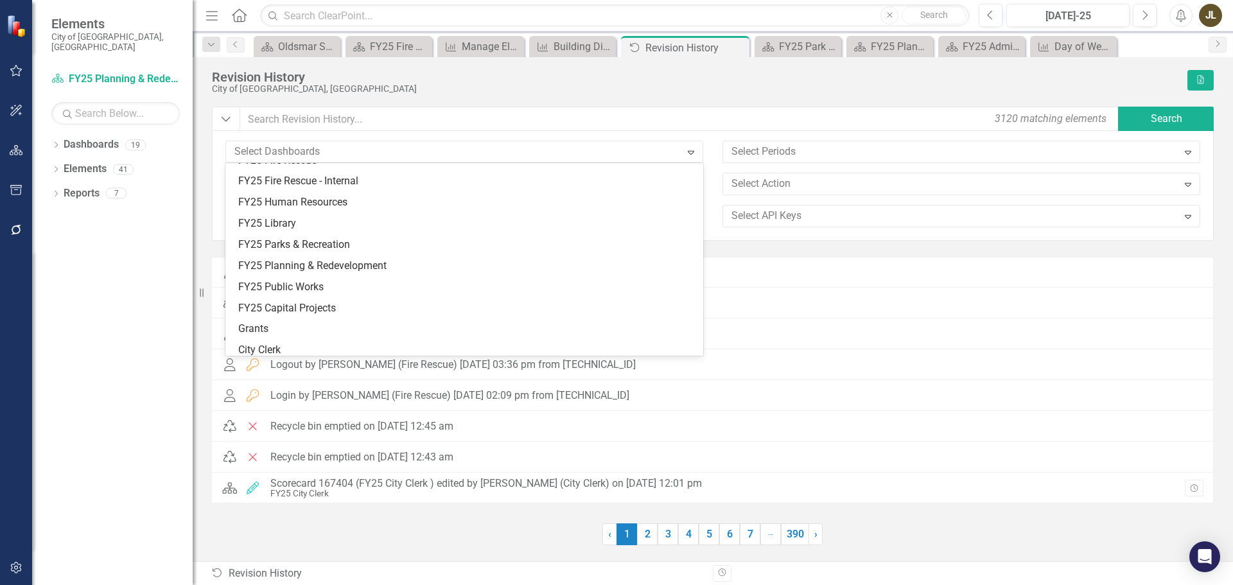
scroll to position [128, 0]
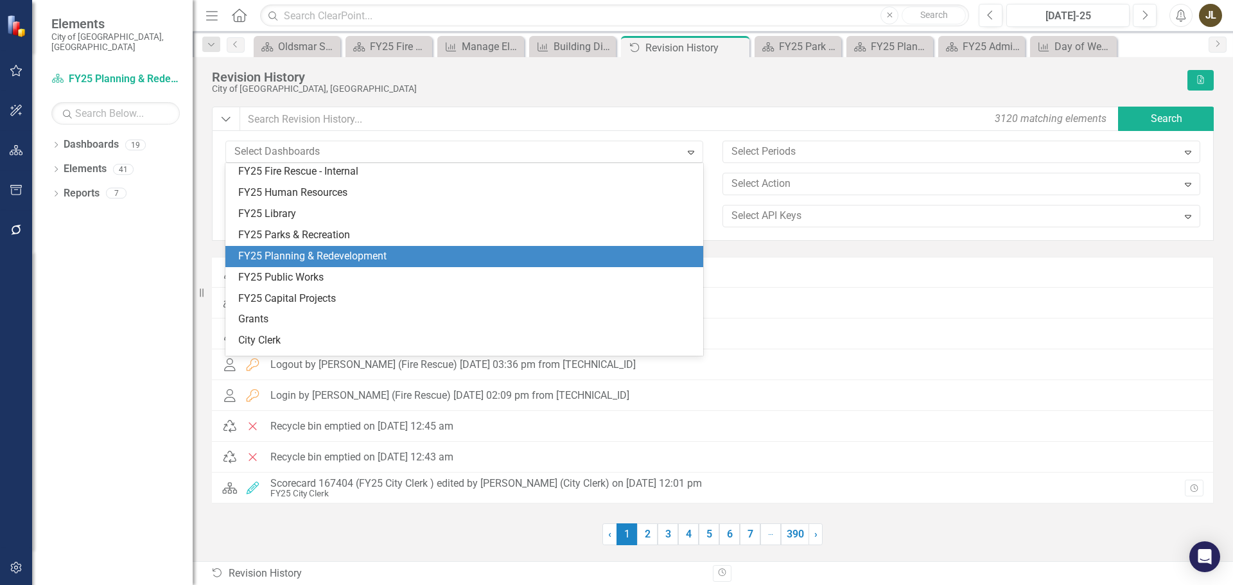
click at [354, 256] on div "FY25 Planning & Redevelopment" at bounding box center [466, 256] width 457 height 15
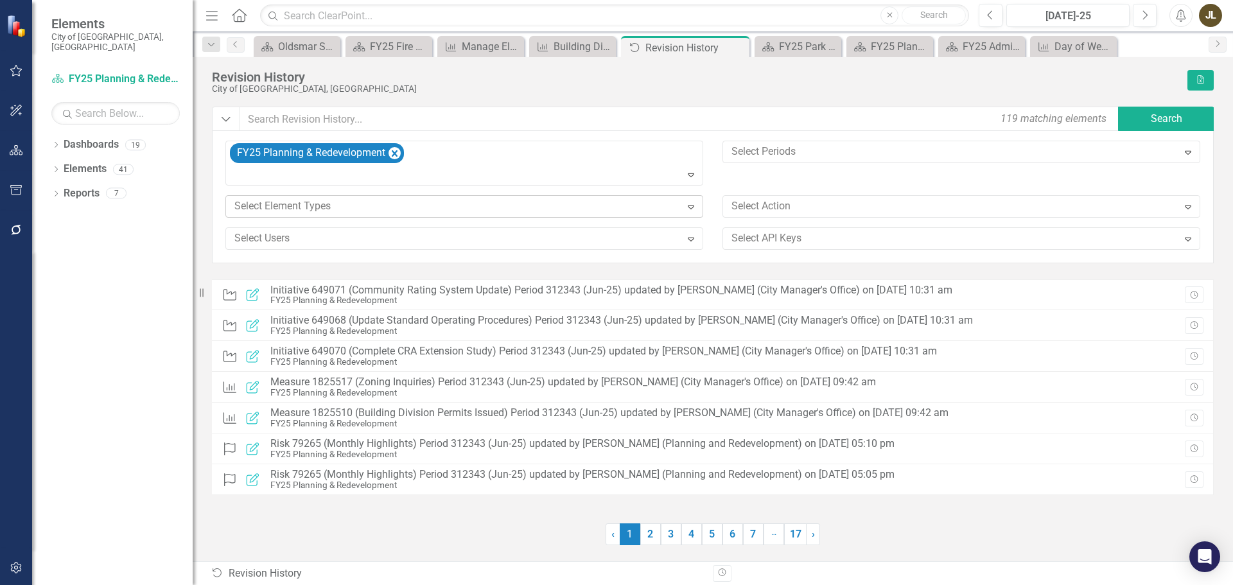
click at [686, 209] on icon "Expand" at bounding box center [690, 207] width 13 height 10
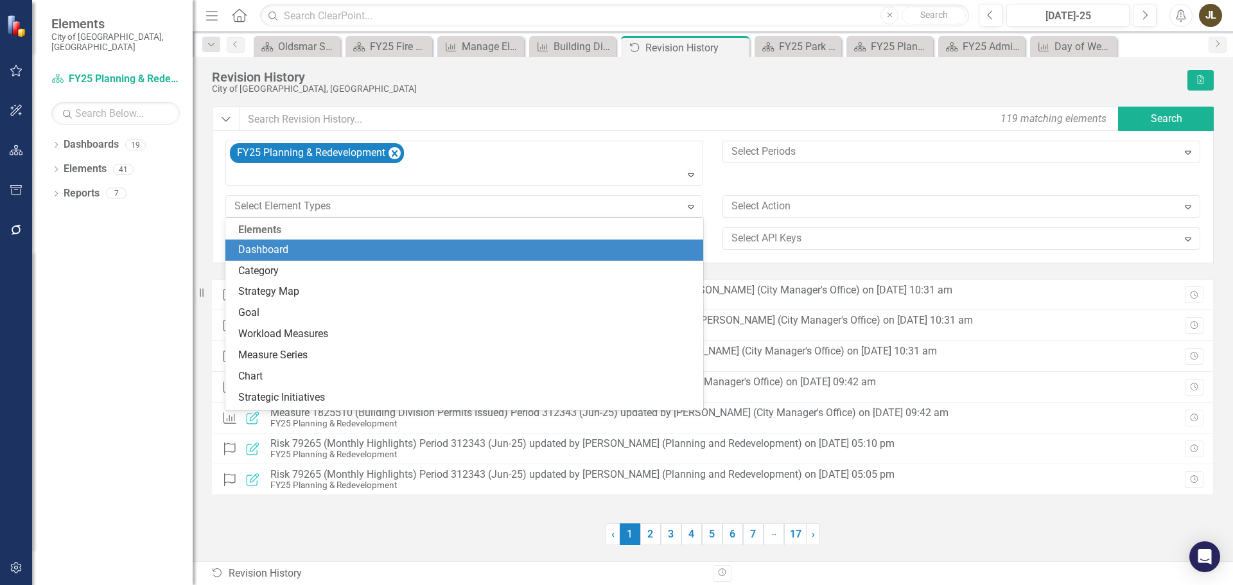
click at [735, 185] on div "FY25 Planning & Redevelopment Expand Select Periods Expand 38 results available…" at bounding box center [713, 200] width 994 height 119
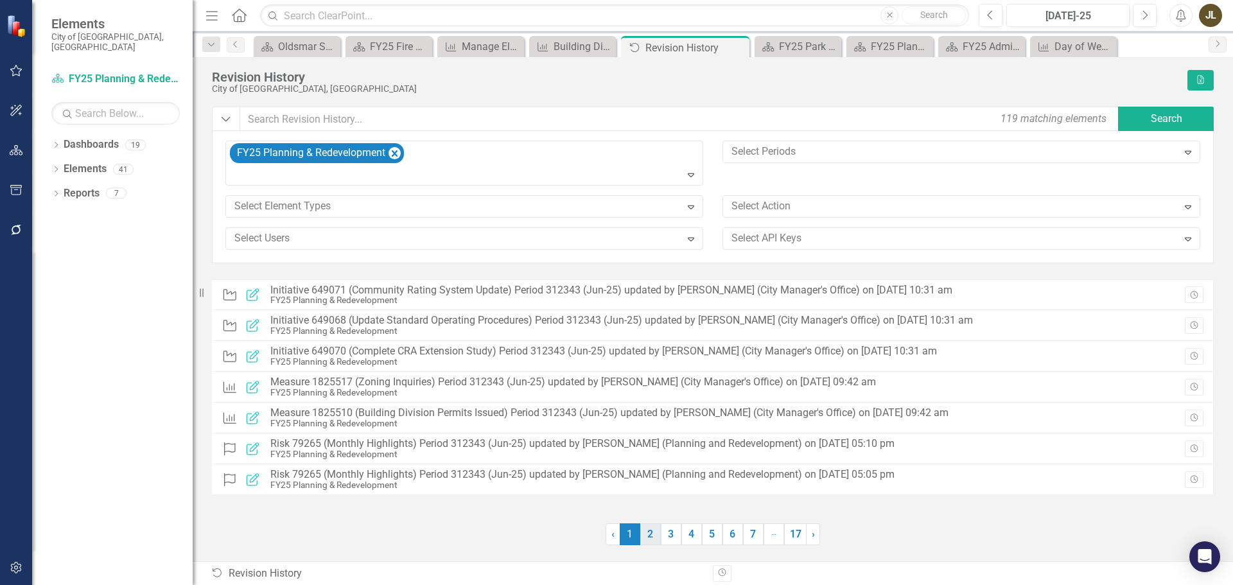
click at [645, 532] on link "2" at bounding box center [650, 534] width 21 height 22
click at [669, 533] on link "3" at bounding box center [671, 534] width 21 height 22
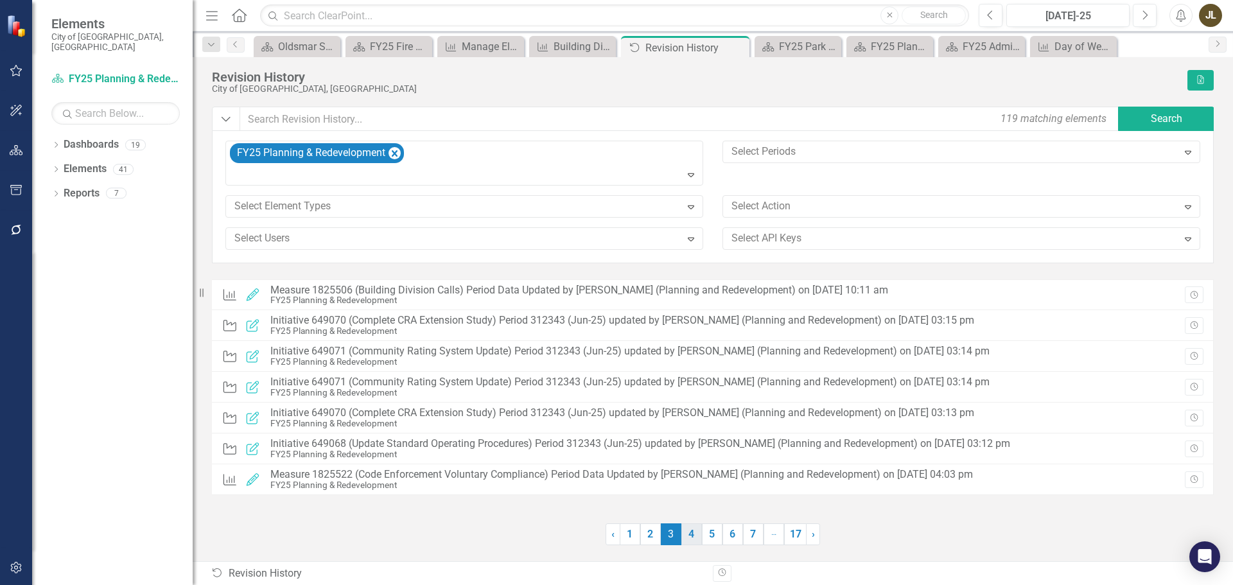
click at [690, 534] on link "4" at bounding box center [691, 534] width 21 height 22
click at [713, 535] on link "5" at bounding box center [712, 534] width 21 height 22
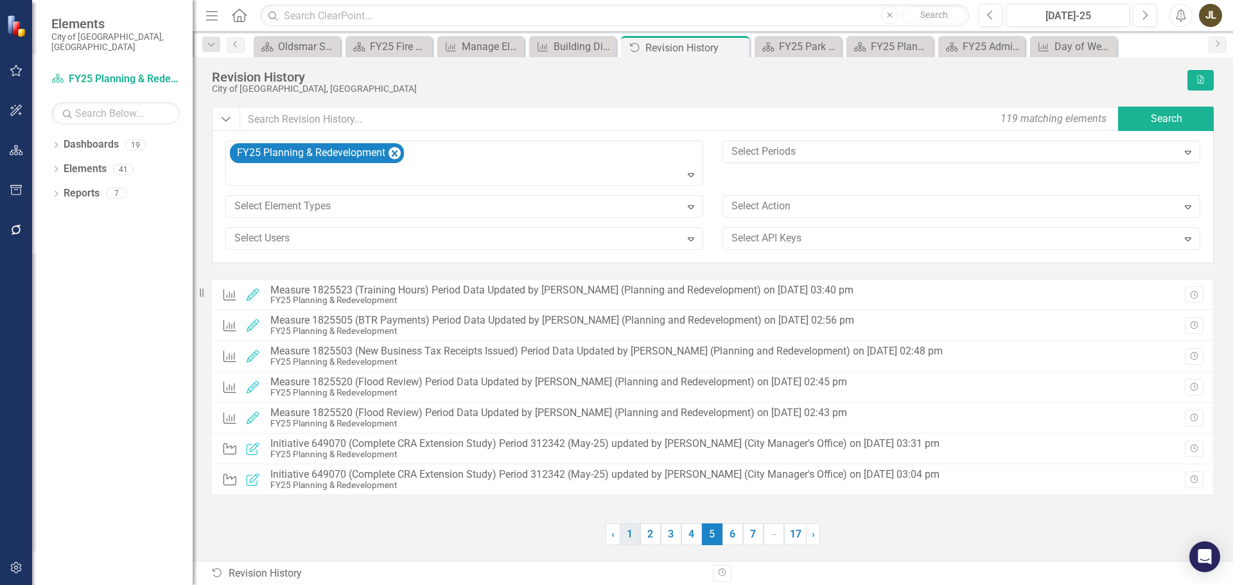
click at [634, 532] on link "1" at bounding box center [630, 534] width 21 height 22
click at [654, 536] on link "2" at bounding box center [650, 534] width 21 height 22
drag, startPoint x: 393, startPoint y: 148, endPoint x: 467, endPoint y: 159, distance: 75.4
click at [393, 148] on icon "Remove FY25 Planning & Redevelopment" at bounding box center [394, 154] width 12 height 16
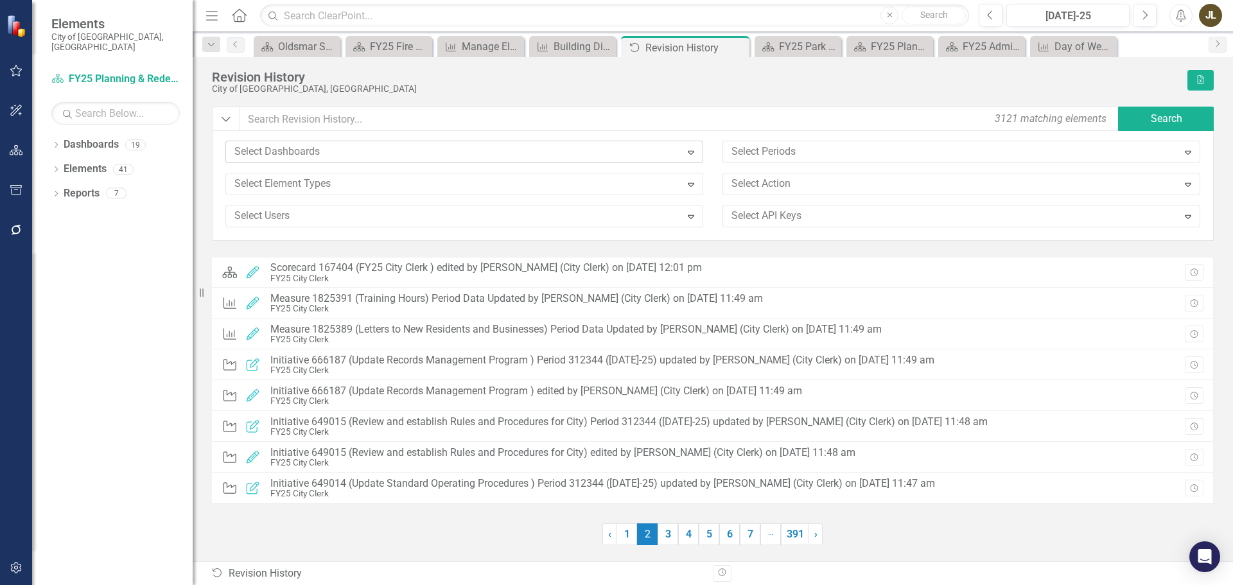
click at [695, 152] on icon "Expand" at bounding box center [690, 152] width 13 height 10
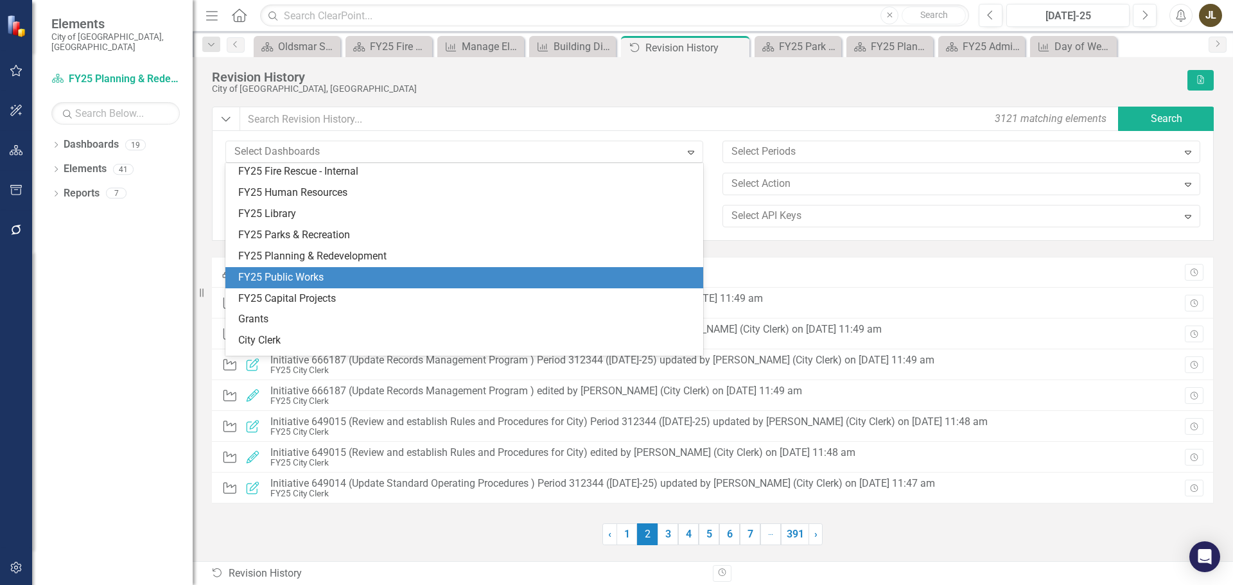
click at [331, 281] on div "FY25 Public Works" at bounding box center [466, 277] width 457 height 15
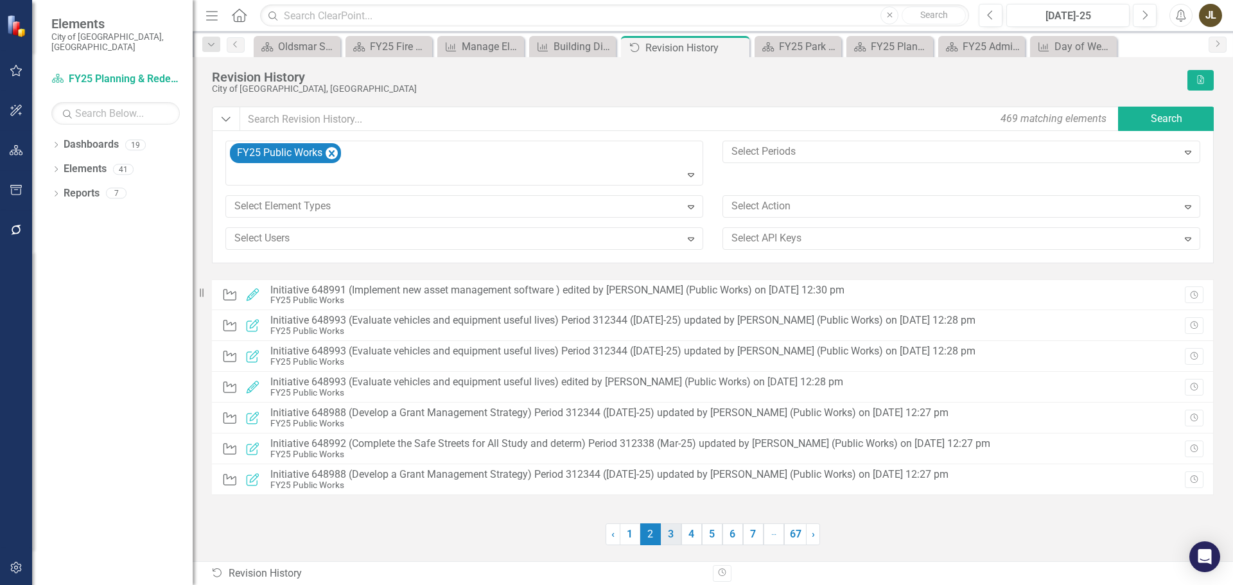
click at [666, 534] on link "3" at bounding box center [671, 534] width 21 height 22
click at [742, 213] on div at bounding box center [951, 206] width 451 height 17
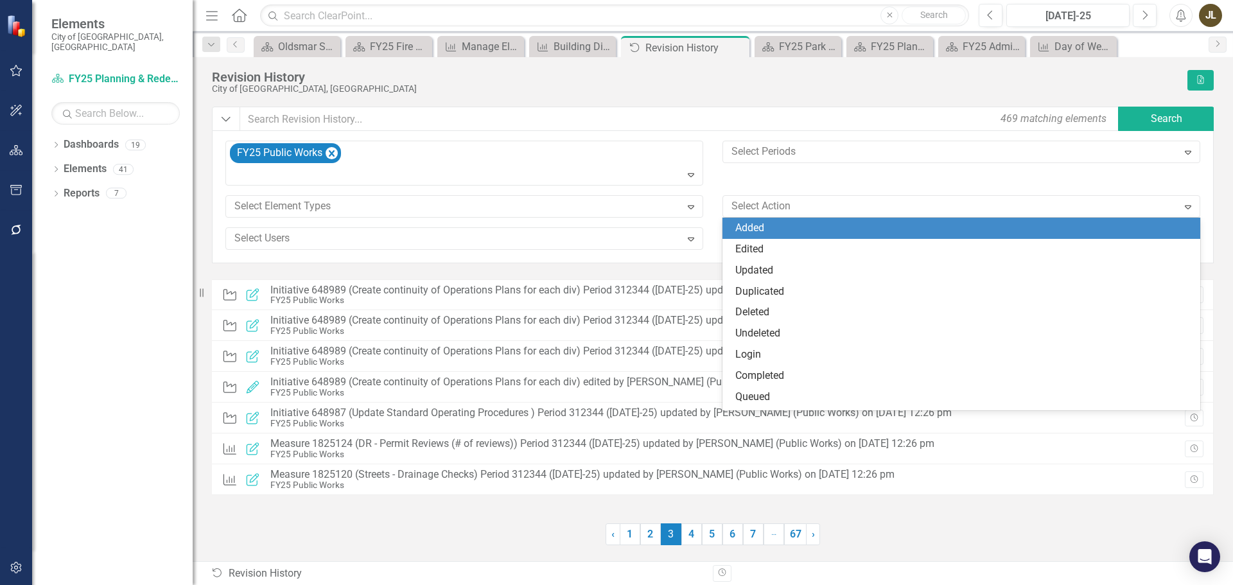
click at [769, 183] on div "FY25 Public Works Expand Select Periods Expand Select Element Types Expand 11 r…" at bounding box center [713, 200] width 994 height 119
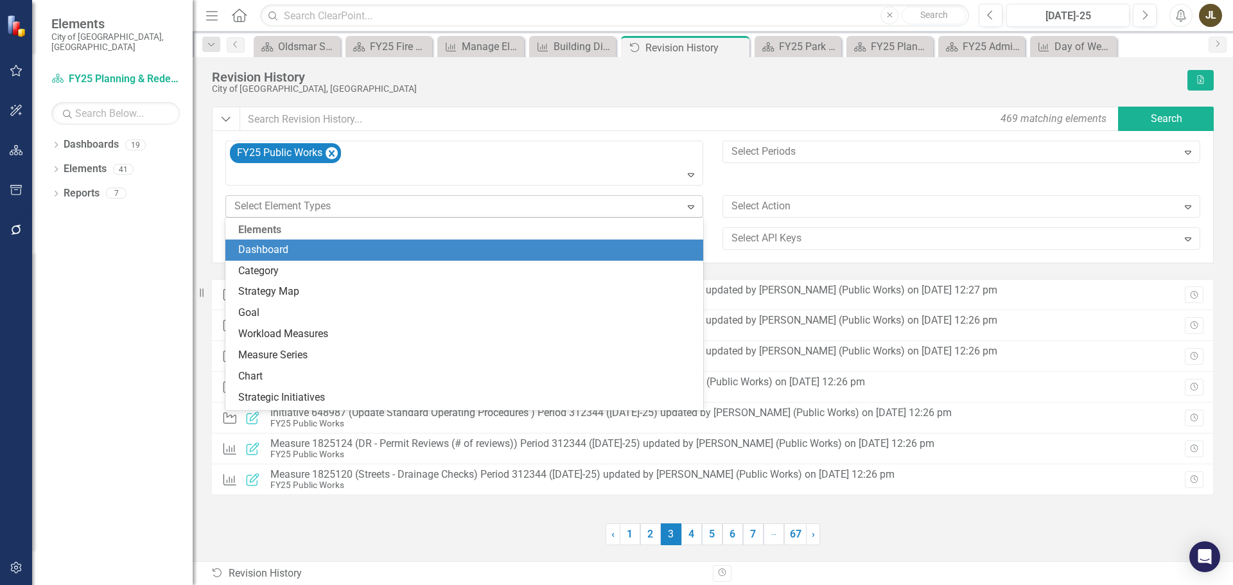
click at [679, 211] on div "Expand" at bounding box center [690, 206] width 23 height 21
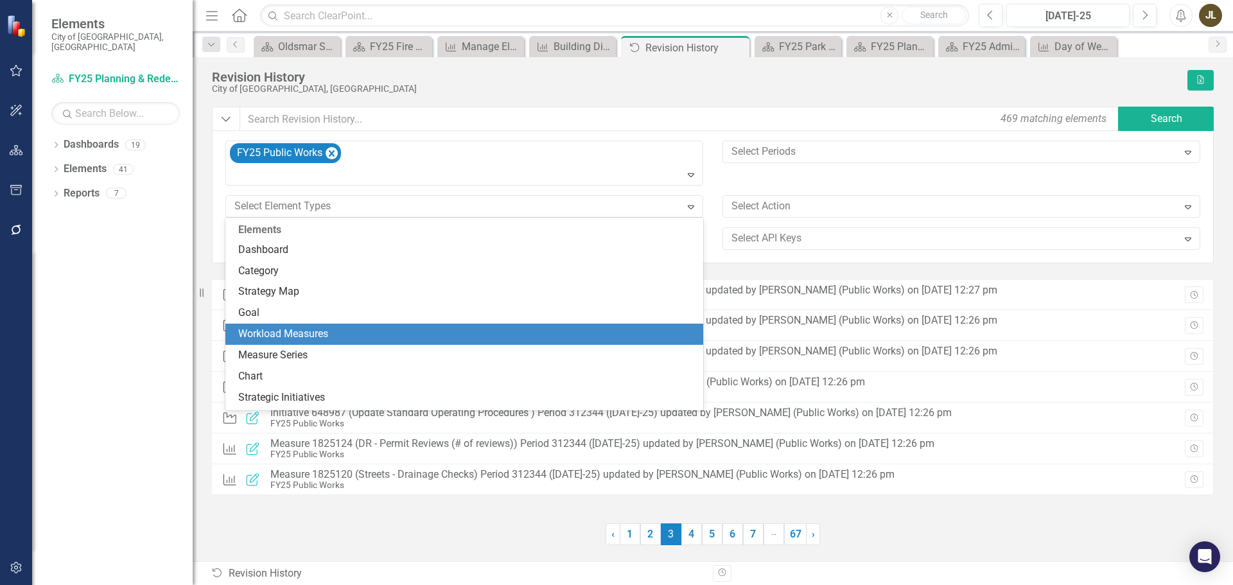
click at [587, 329] on div "Workload Measures" at bounding box center [466, 334] width 457 height 15
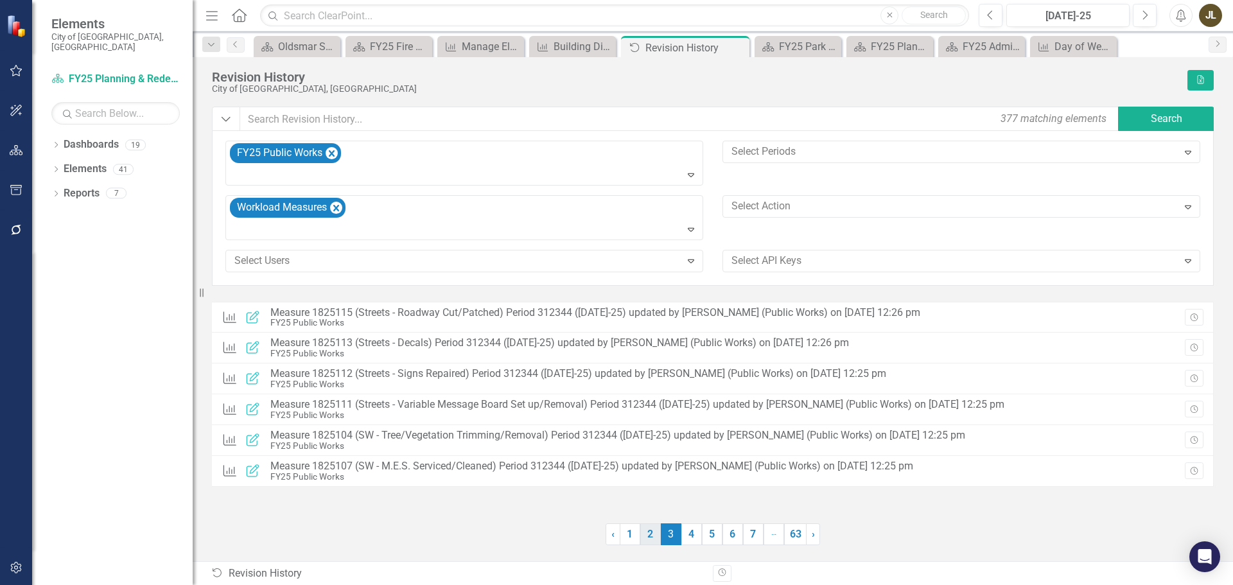
click at [657, 535] on link "2" at bounding box center [650, 534] width 21 height 22
click at [630, 535] on link "1" at bounding box center [630, 534] width 21 height 22
click at [730, 536] on link "6" at bounding box center [732, 534] width 21 height 22
click at [712, 536] on span "6 (current)" at bounding box center [712, 534] width 21 height 22
click at [693, 534] on link "5" at bounding box center [691, 534] width 21 height 22
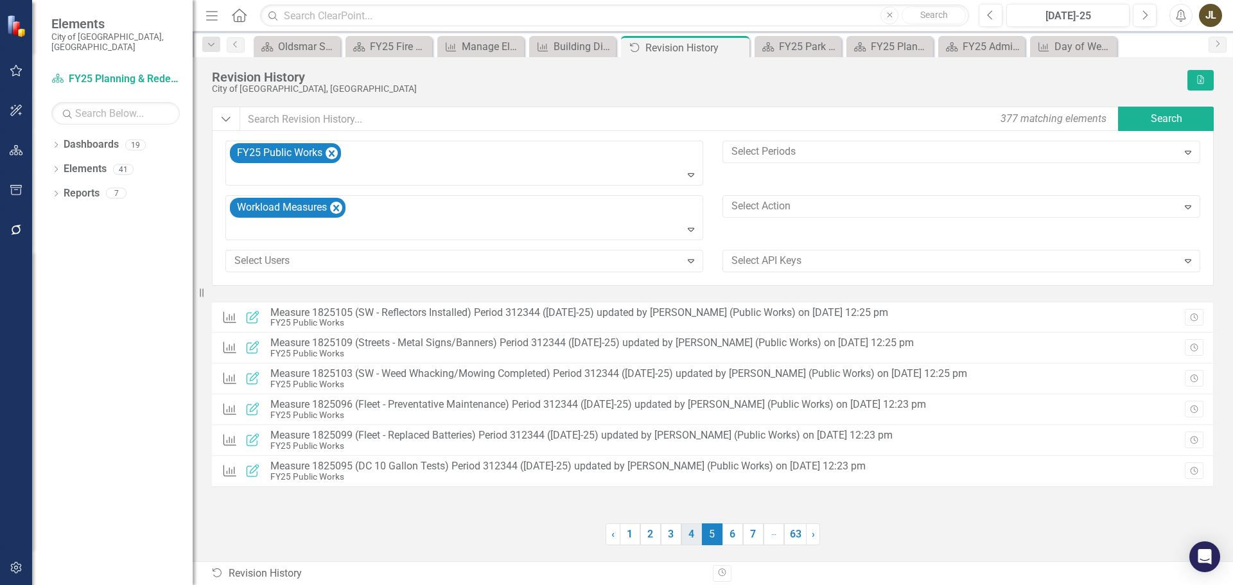
click at [697, 534] on link "4" at bounding box center [691, 534] width 21 height 22
click at [670, 534] on link "3" at bounding box center [671, 534] width 21 height 22
click at [653, 534] on link "2" at bounding box center [650, 534] width 21 height 22
